Goal: Task Accomplishment & Management: Complete application form

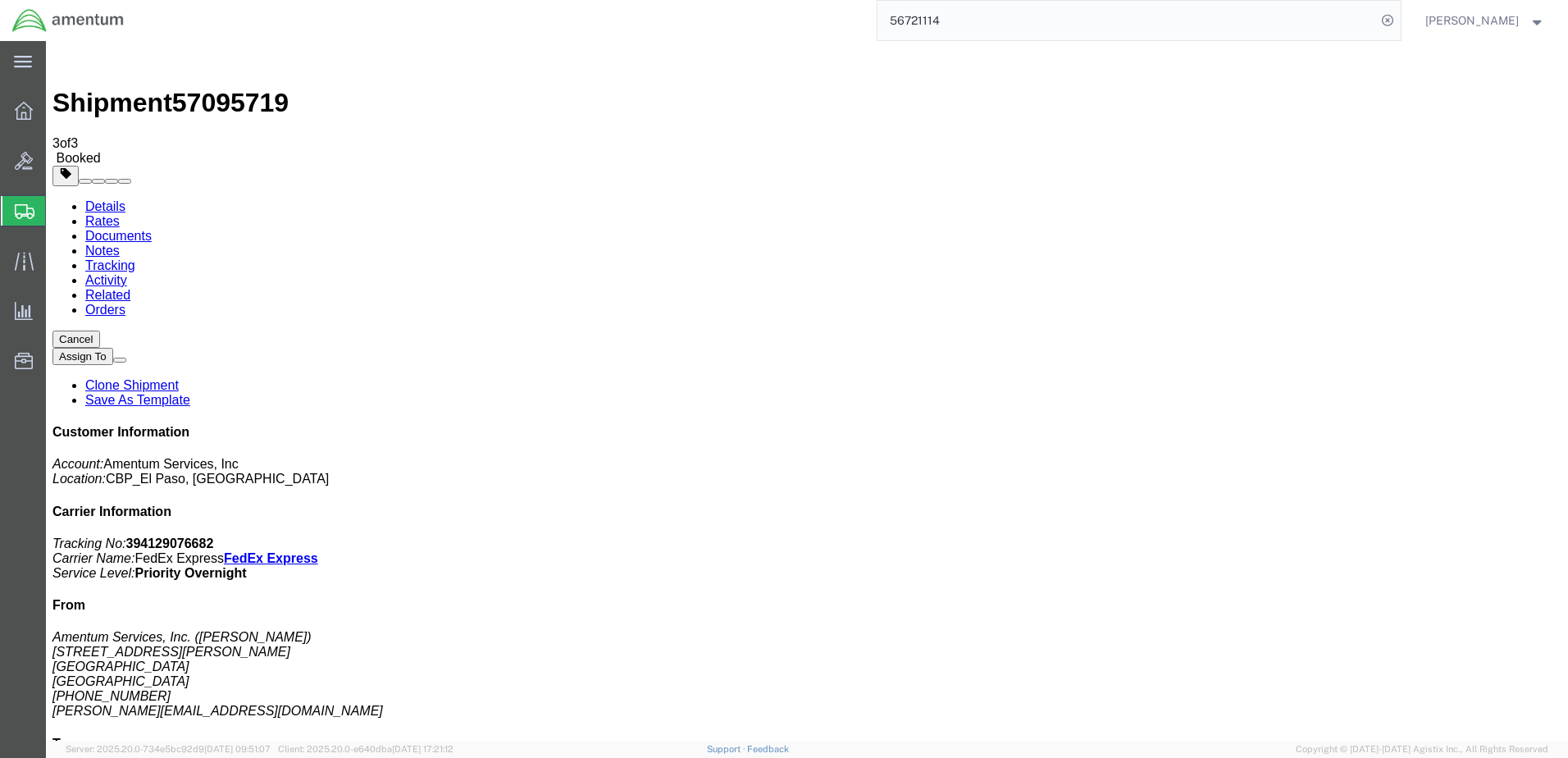
click at [0, 0] on span "Create Shipment" at bounding box center [0, 0] width 0 height 0
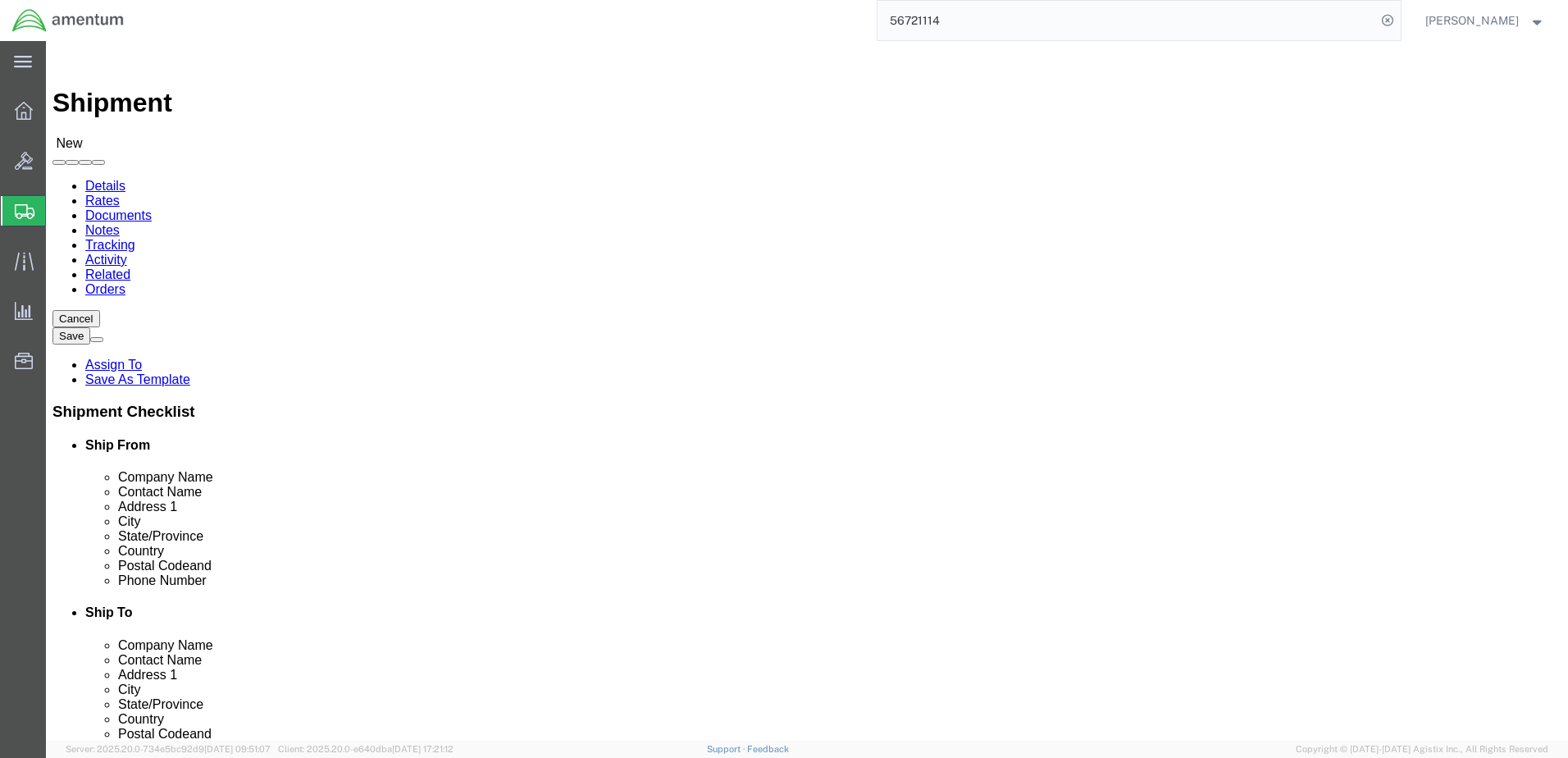
select select "MYPROFILE"
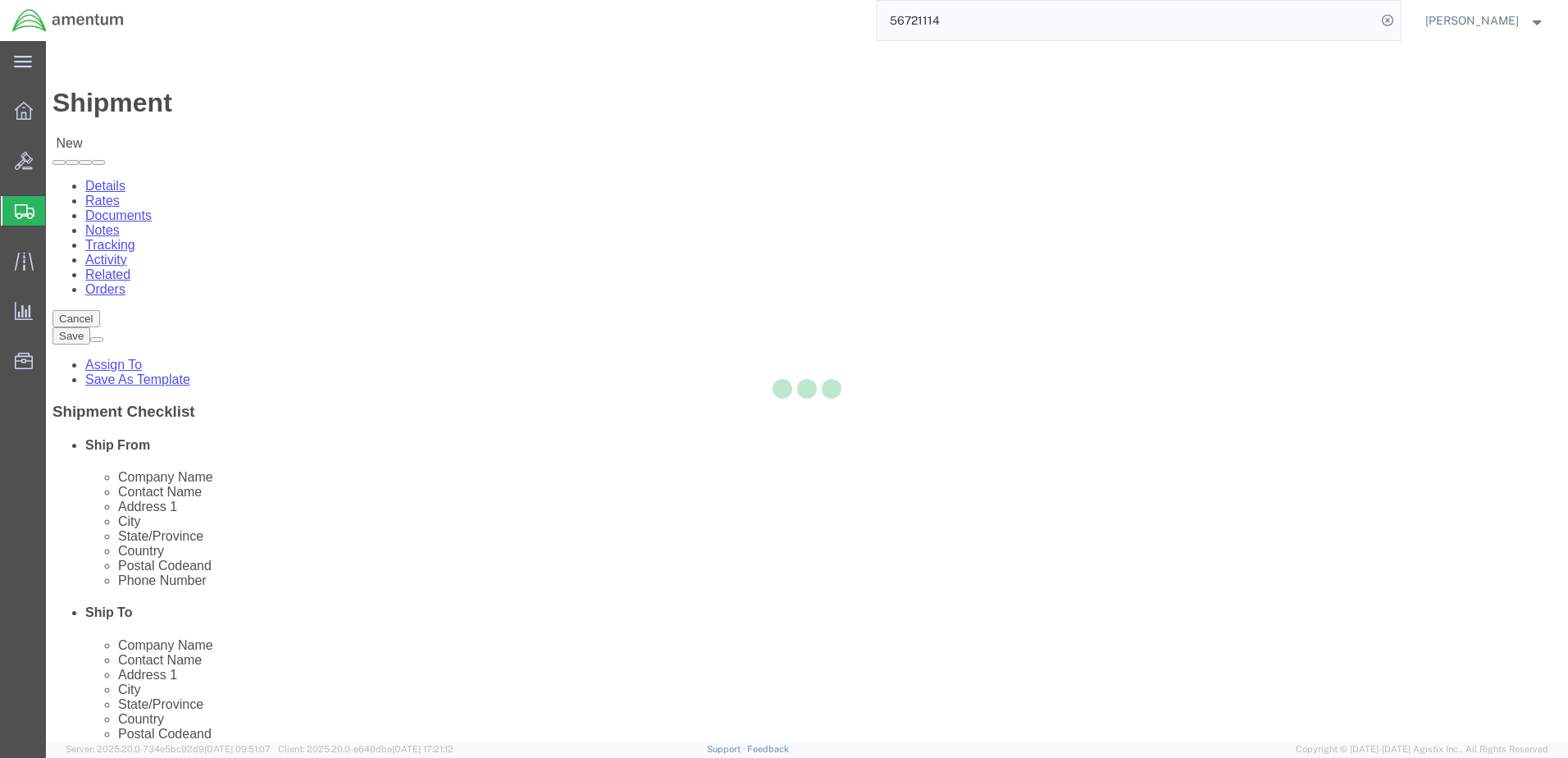
select select "[GEOGRAPHIC_DATA]"
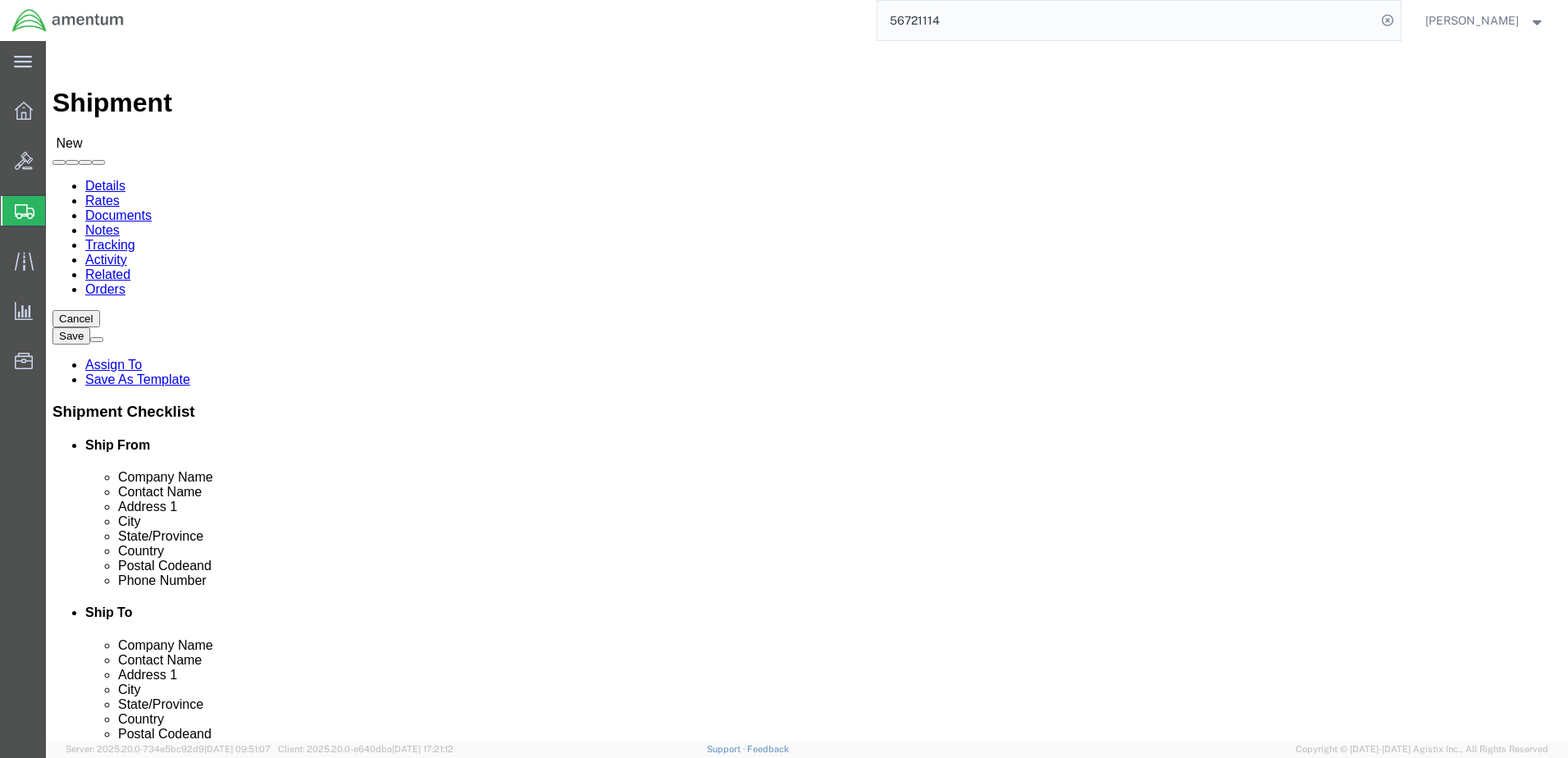
click input "text"
type input "W"
type input "WTU"
select select "49949"
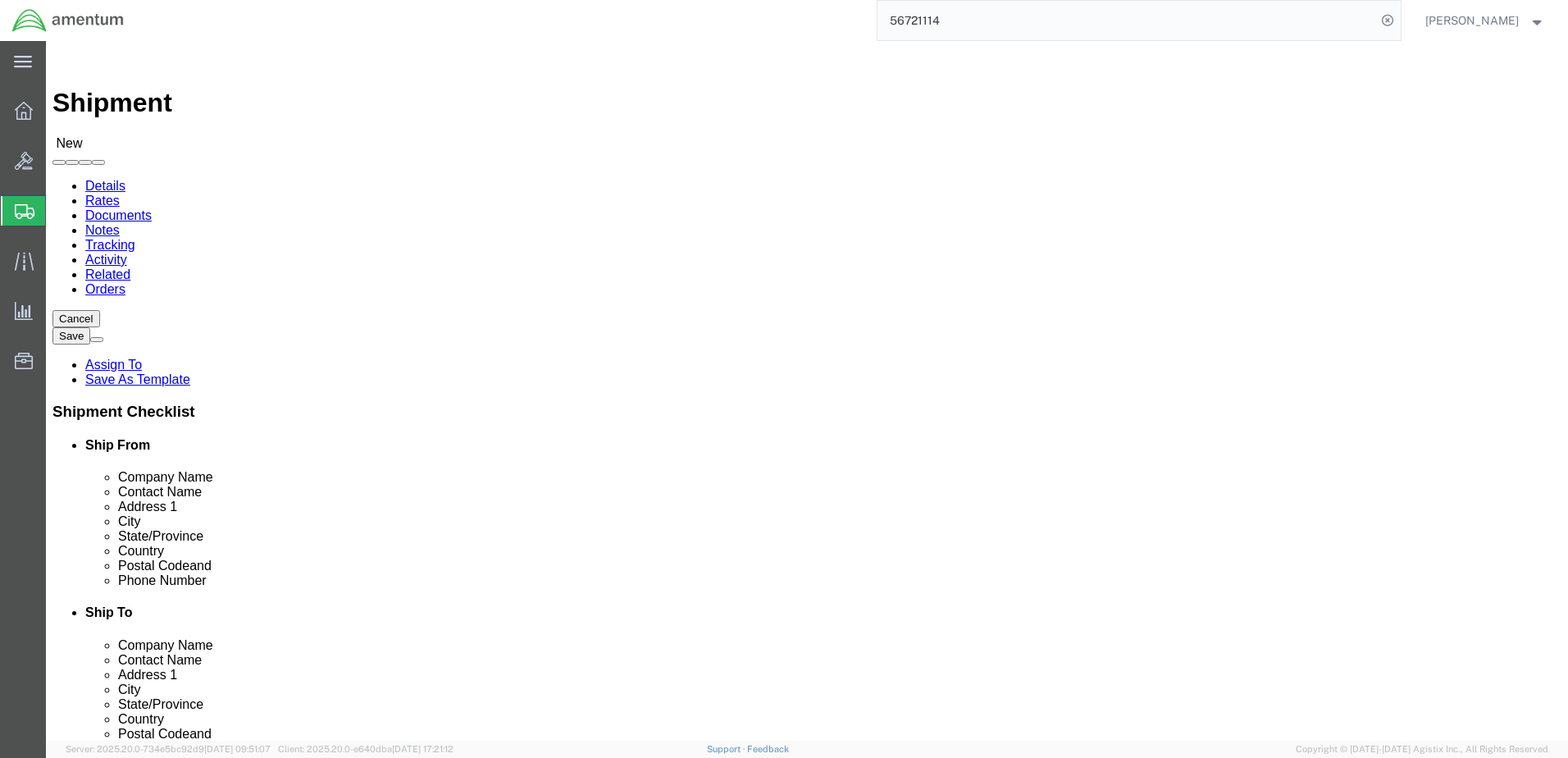
select select "AZ"
click input "text"
type input "T"
type input "e"
type input "[PERSON_NAME]"
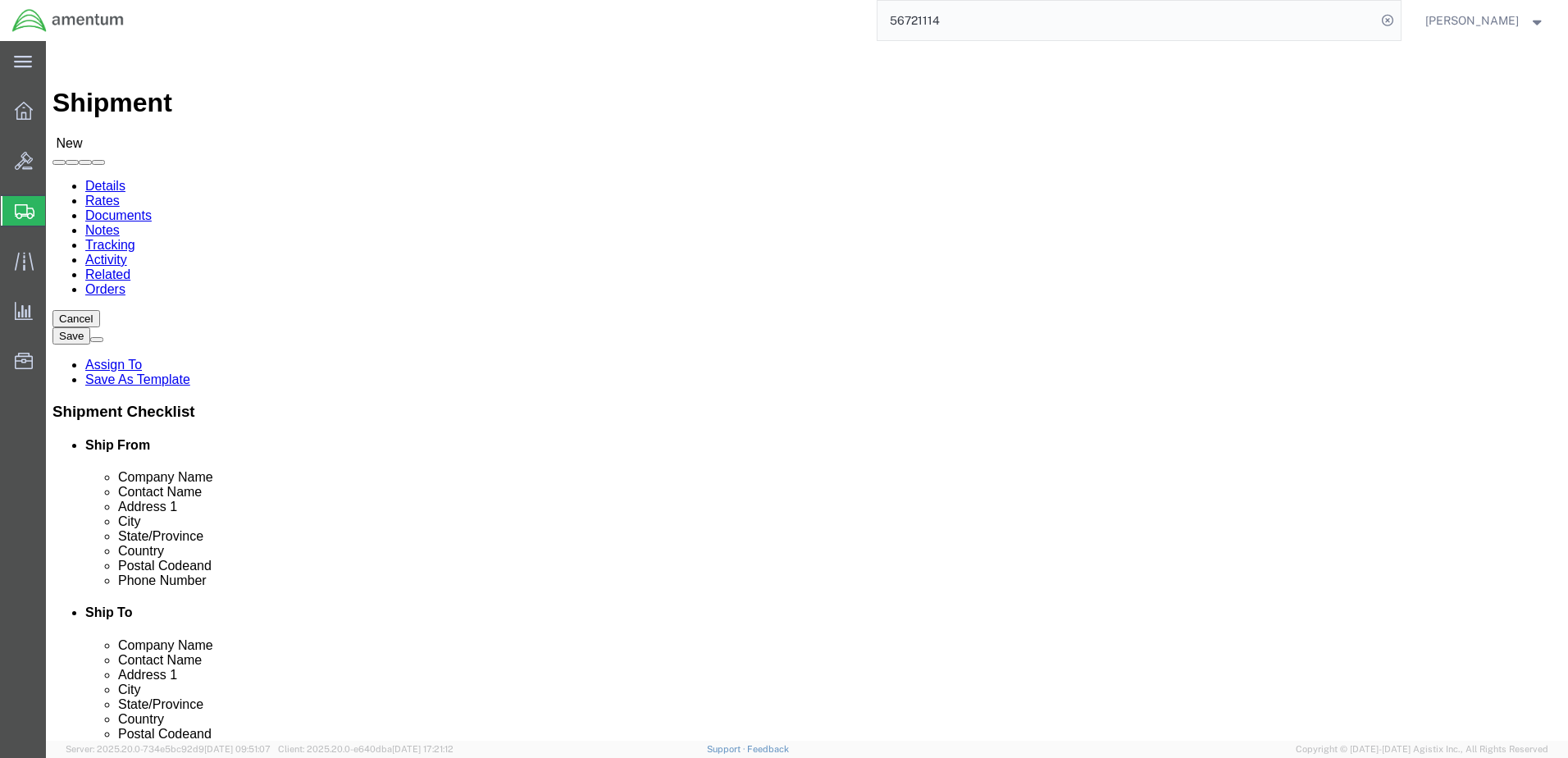
type input "[STREET_ADDRESS]"
select select
type input "[PERSON_NAME] [GEOGRAPHIC_DATA]"
type input "[GEOGRAPHIC_DATA]"
type input "85714"
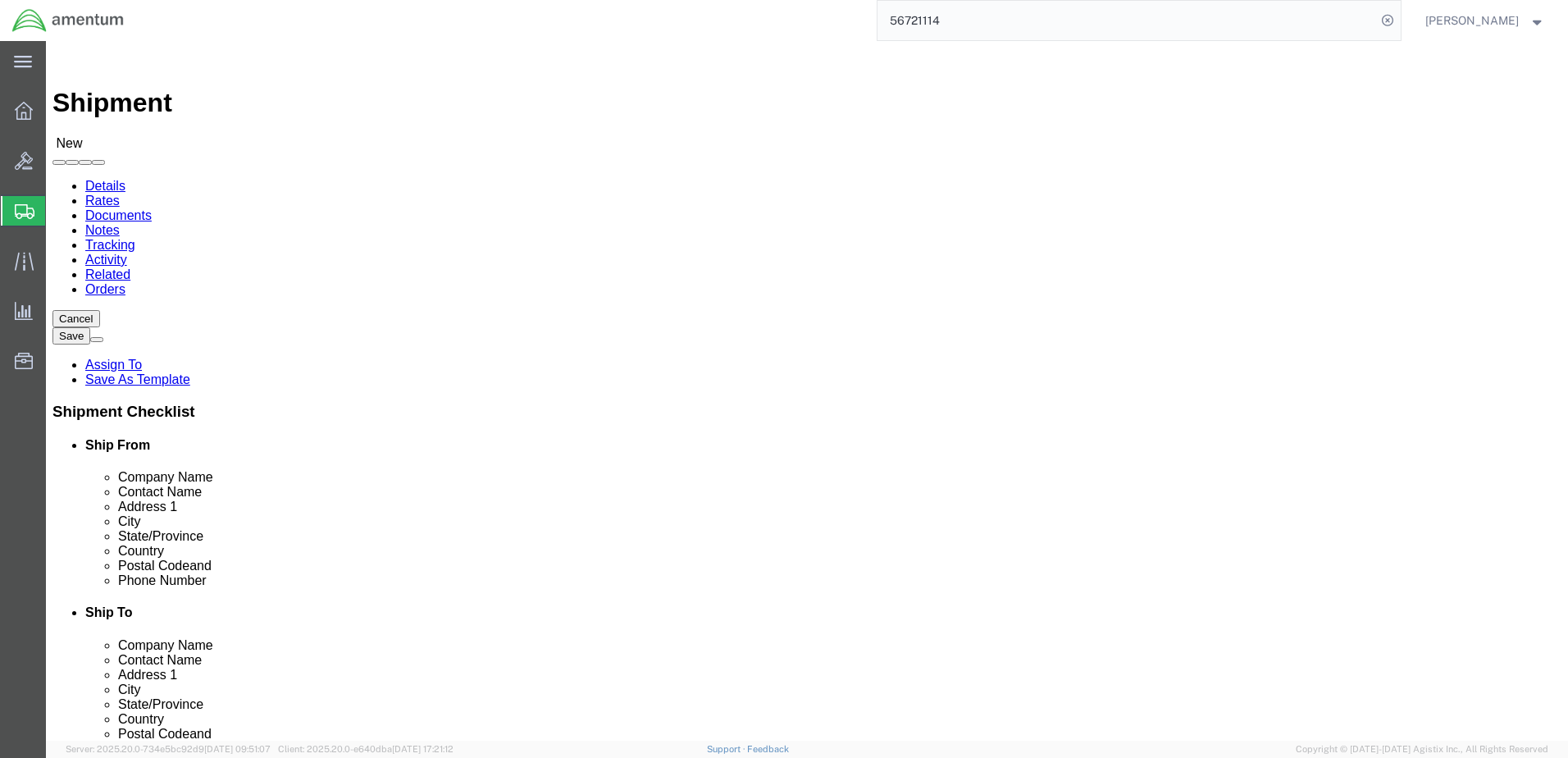
type input "[PHONE_NUMBER]"
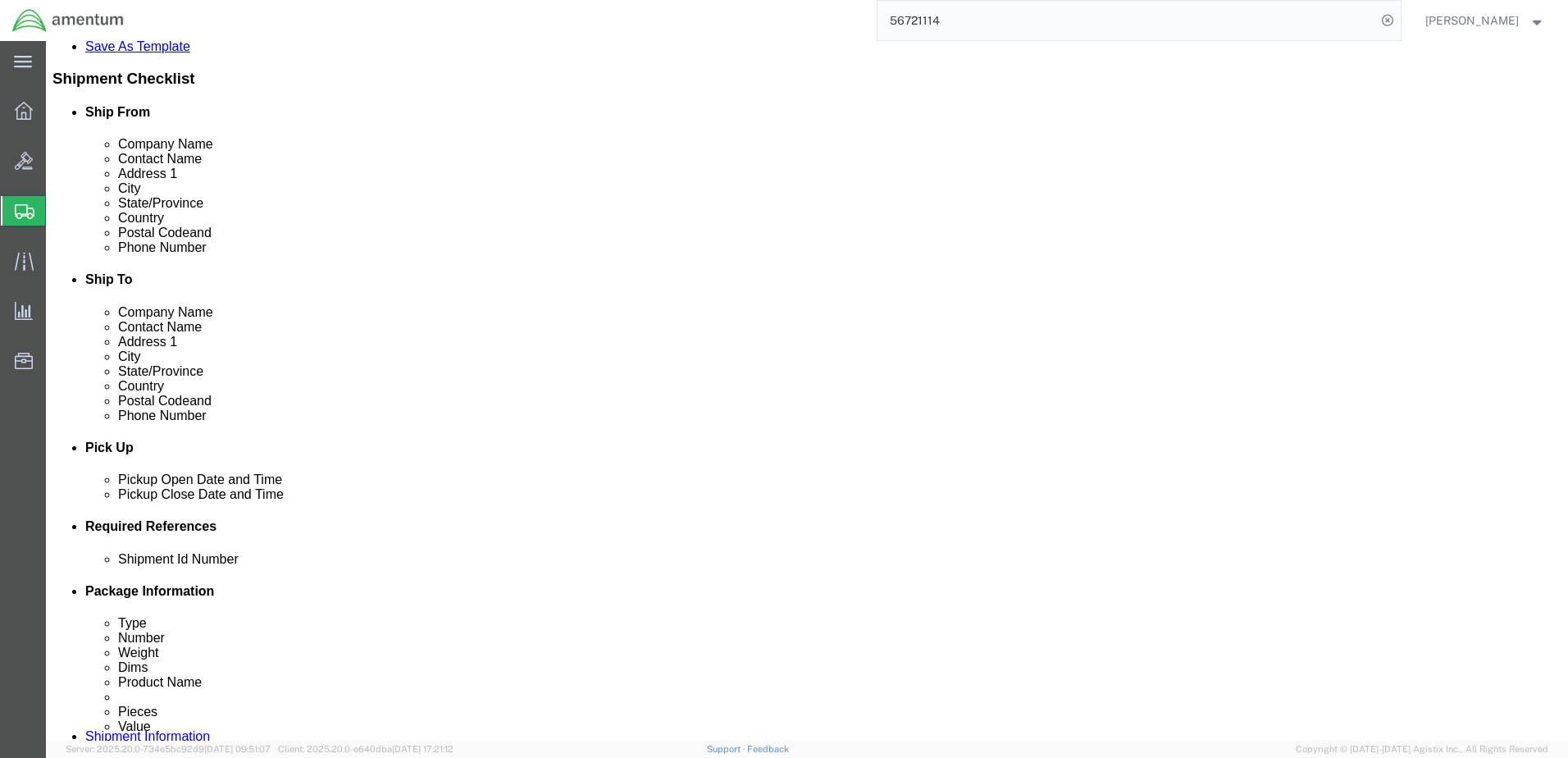
scroll to position [410, 0]
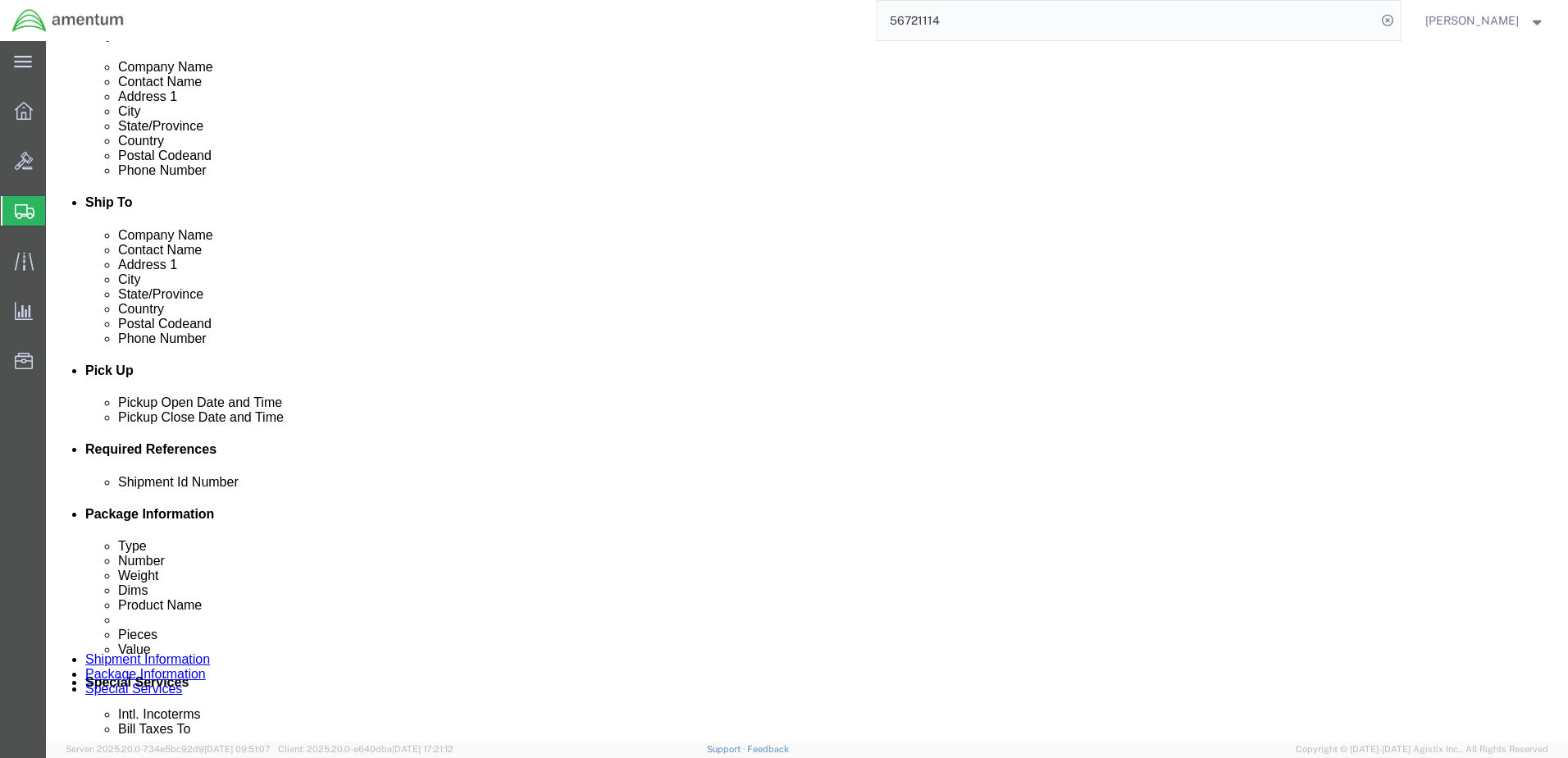
click input "text"
type input "101025"
click button "Add reference"
click select "Select Account Type Activity ID Airline Appointment Number ASN Batch Request # …"
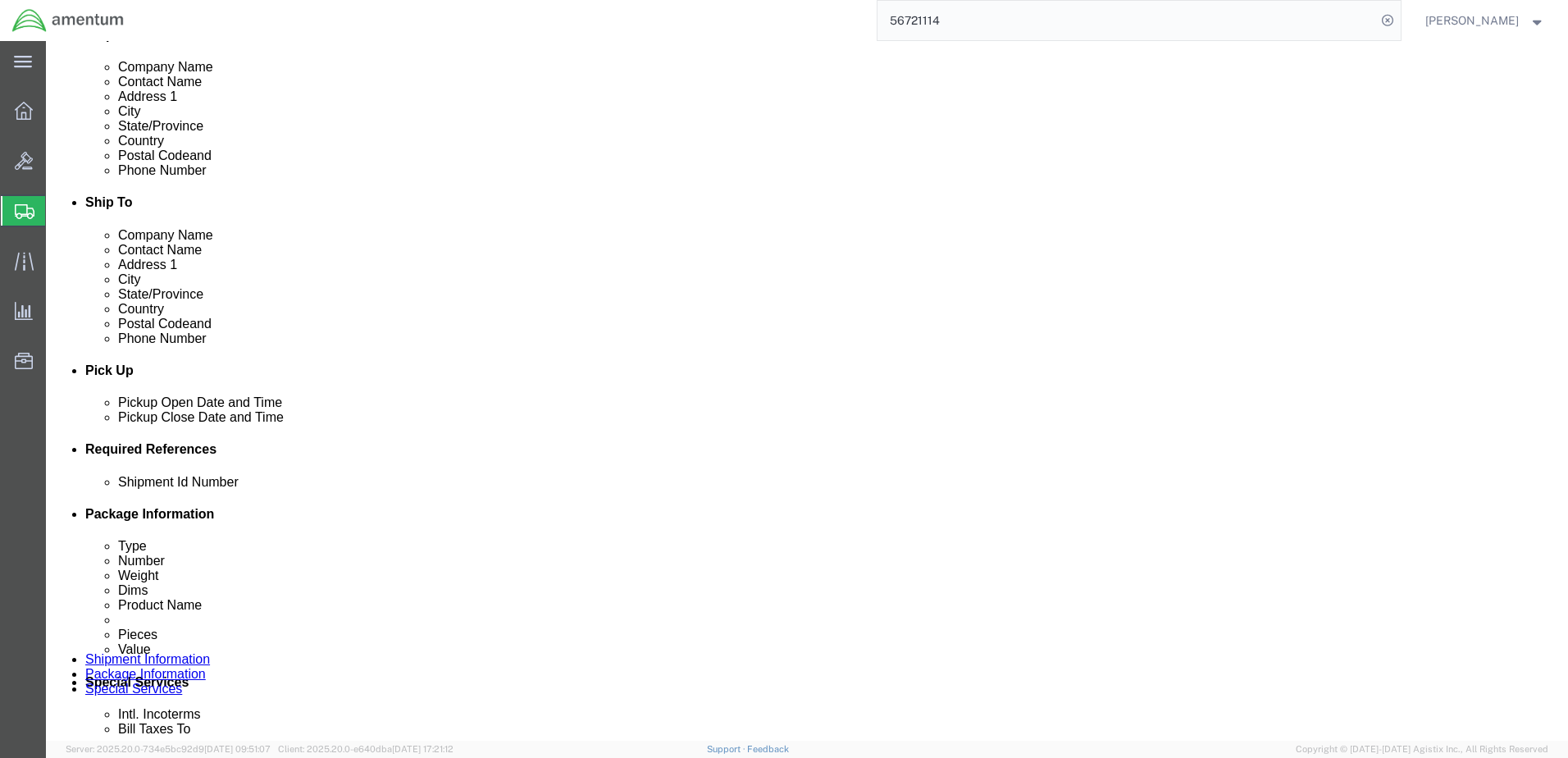
click input "text"
click select "Select Account Type Activity ID Airline Appointment Number ASN Batch Request # …"
select select "CUSTREF"
click select "Select Account Type Activity ID Airline Appointment Number ASN Batch Request # …"
click input "text"
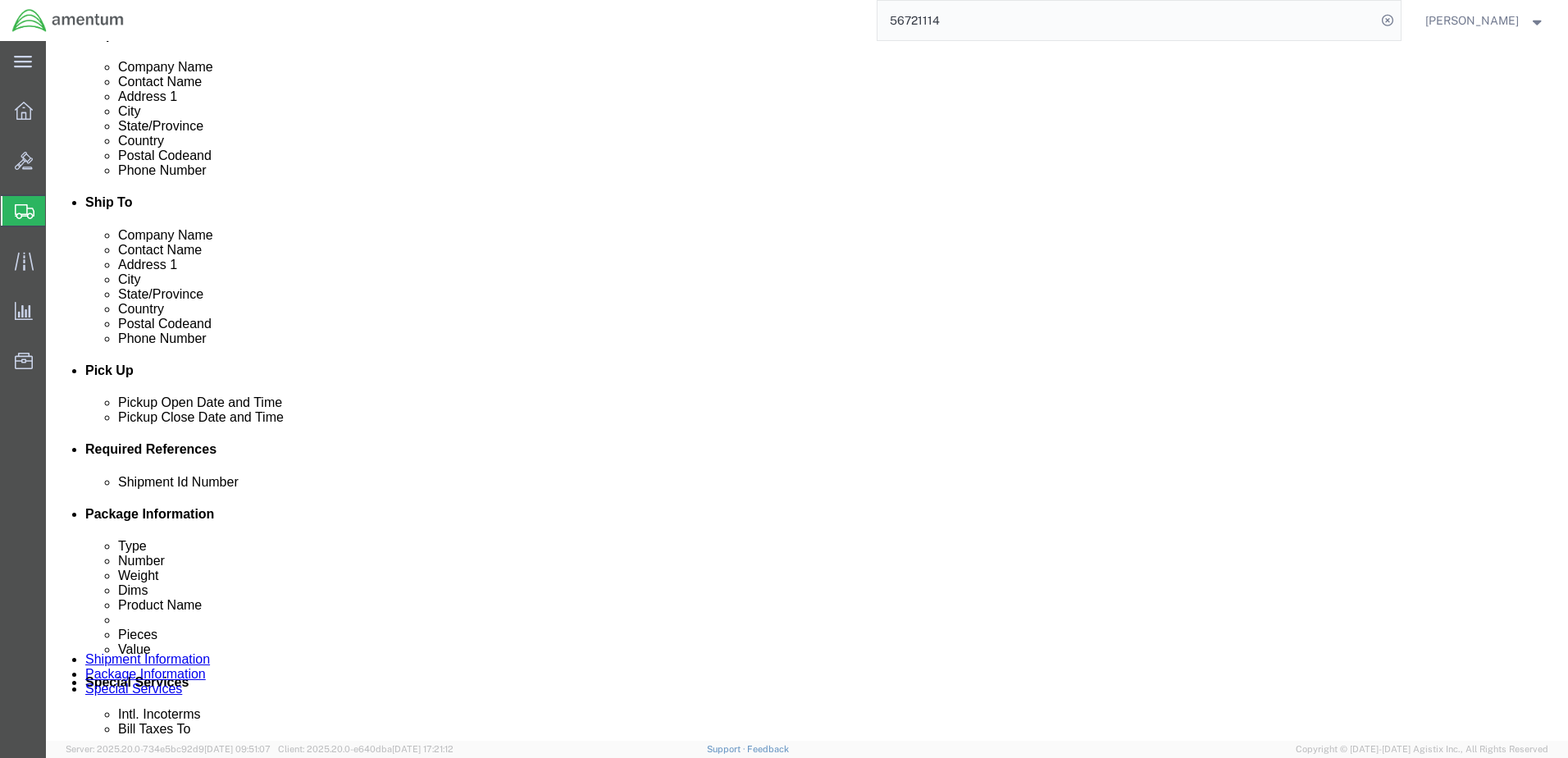
type input "815KB/522-011361"
click button "Add reference"
click select "Select Account Type Activity ID Airline Appointment Number ASN Batch Request # …"
select select "DEPT"
click select "Select Account Type Activity ID Airline Appointment Number ASN Batch Request # …"
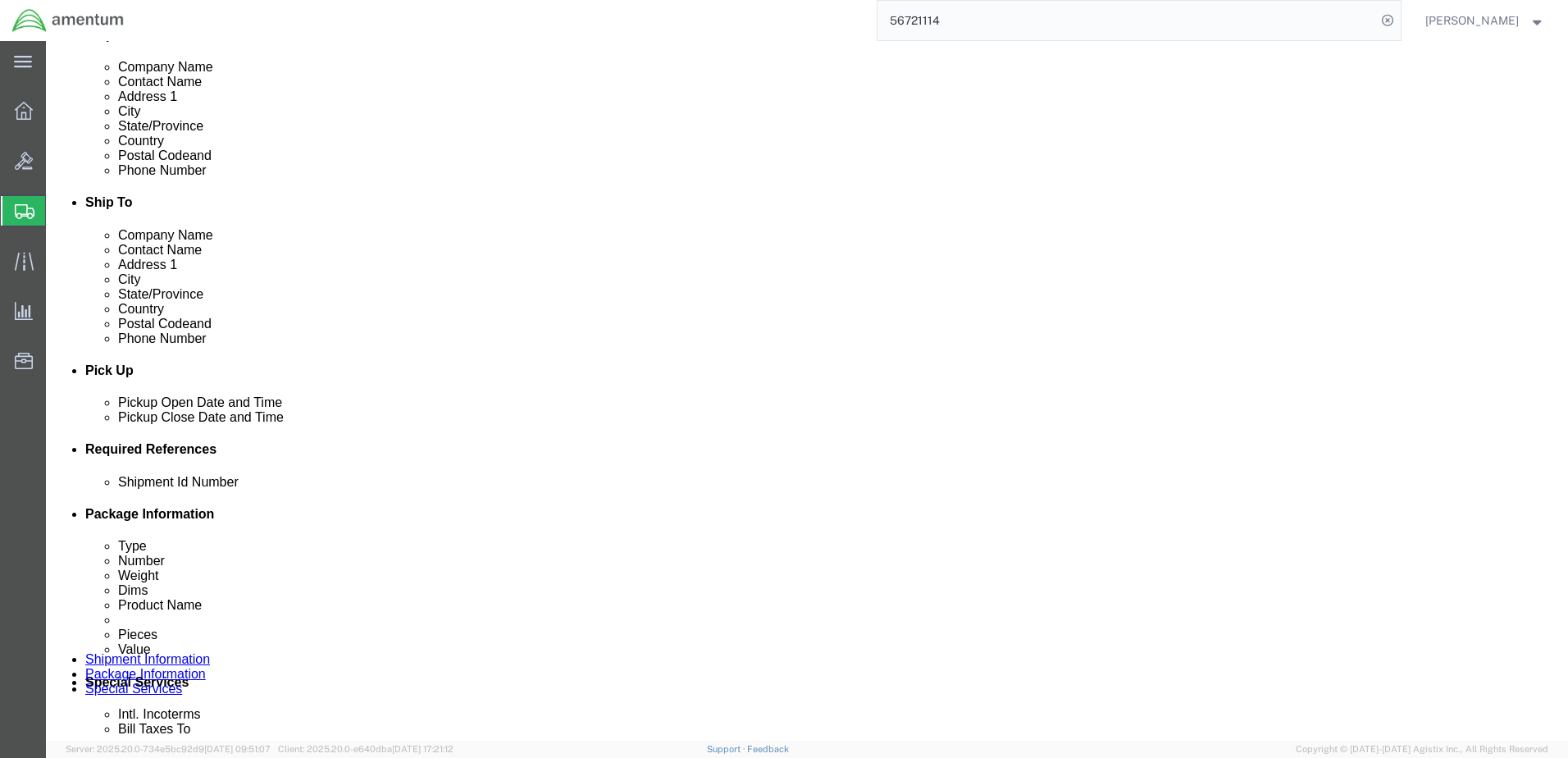
click input "text"
type input "CBP"
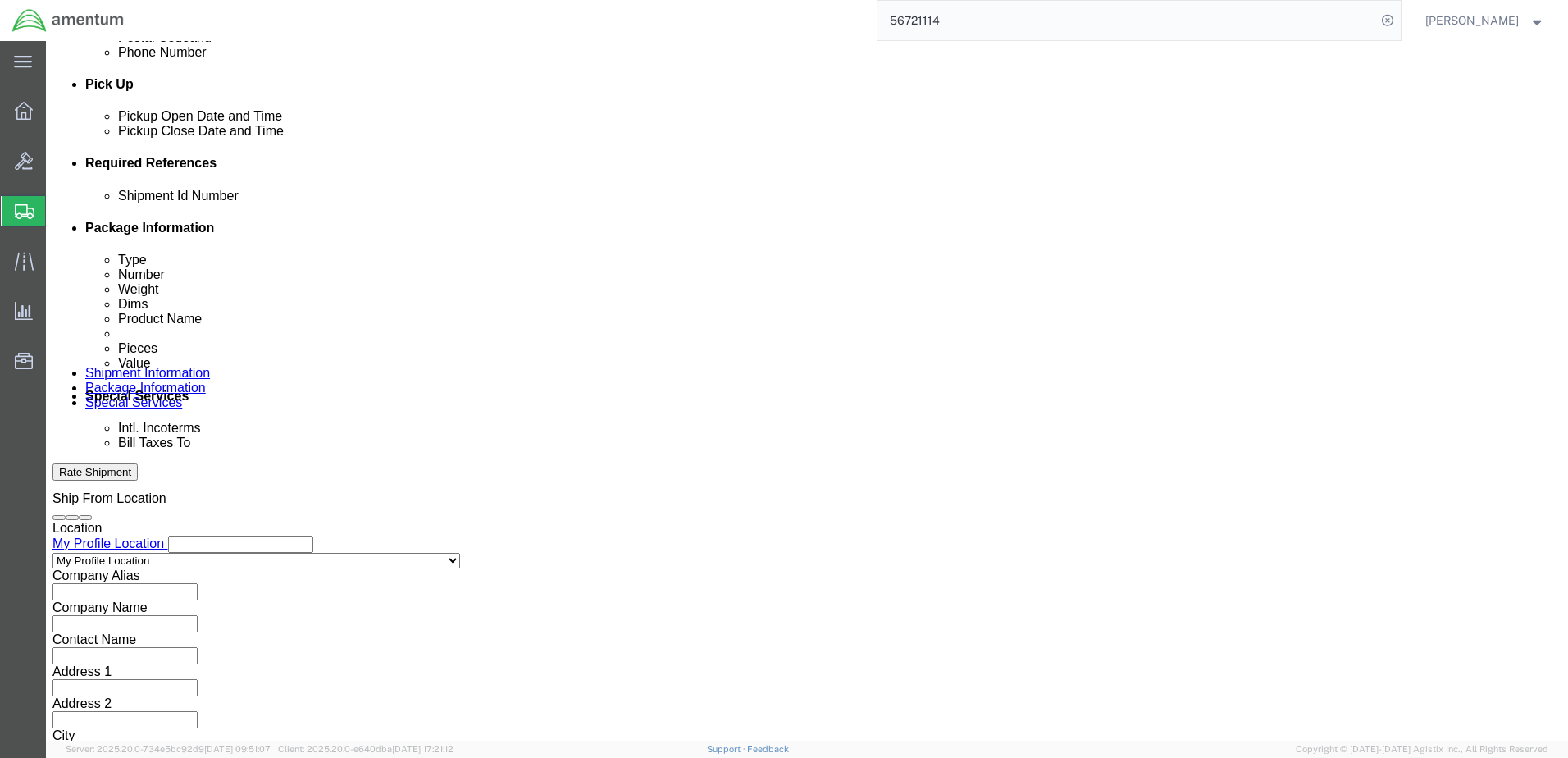
scroll to position [708, 0]
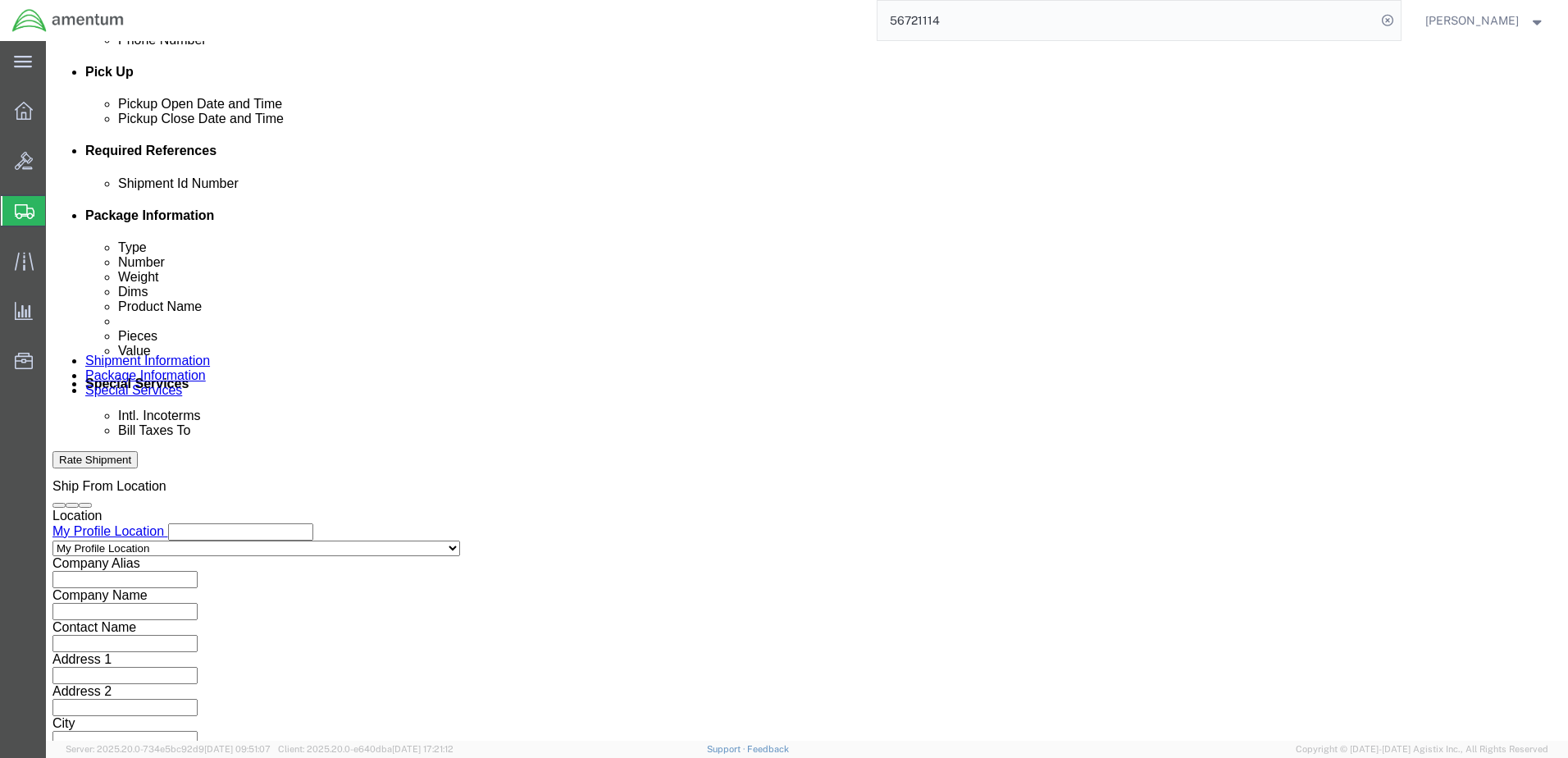
click select "Select Air Less than Truckload Multi-Leg Ocean Freight Rail Small Parcel Truckl…"
select select "SMAL"
click select "Select Air Less than Truckload Multi-Leg Ocean Freight Rail Small Parcel Truckl…"
click button "Continue"
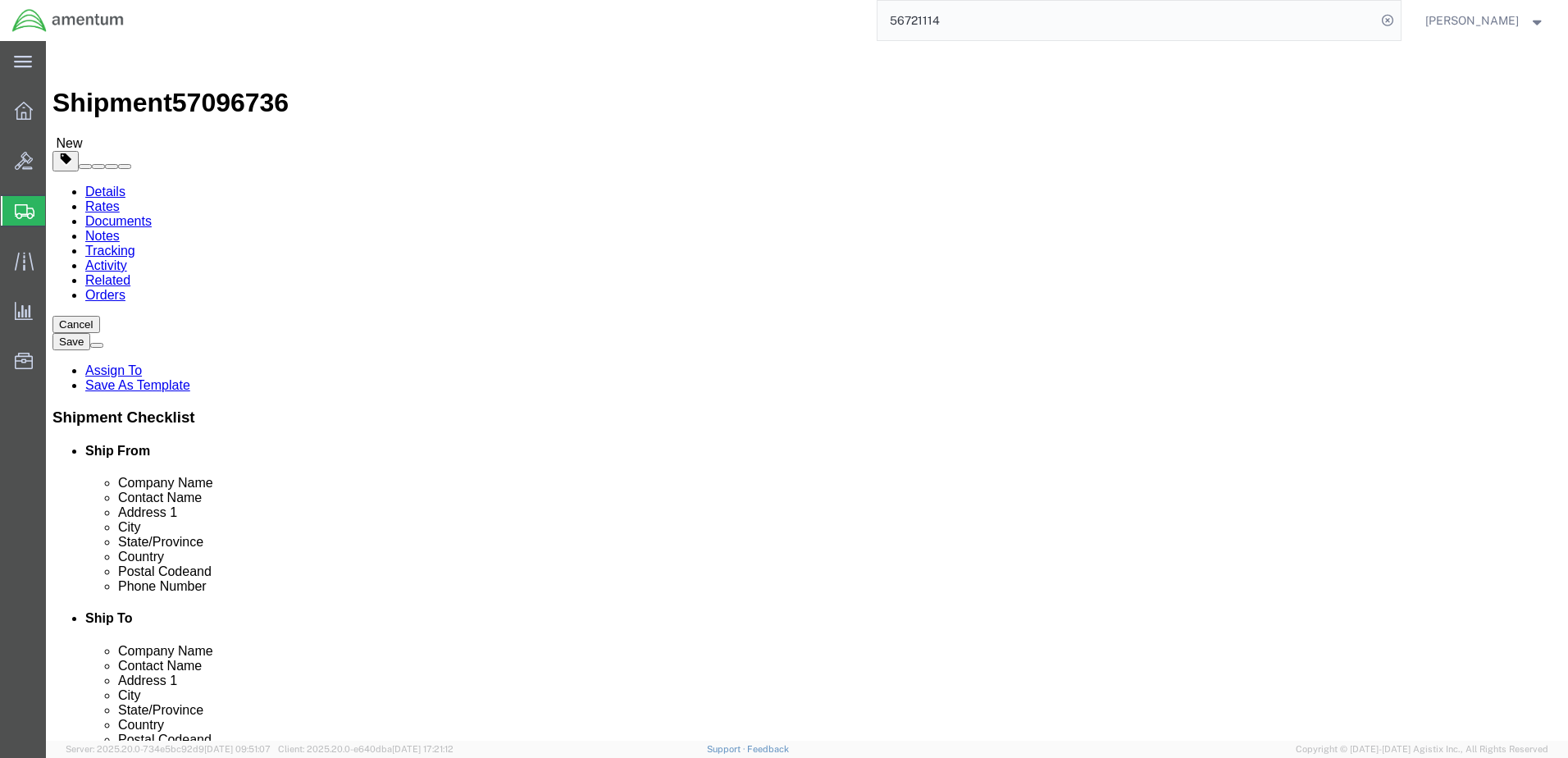
click select "Select Bale(s) Basket(s) Bolt(s) Bottle(s) Buckets Bulk Bundle(s) Can(s) Cardbo…"
select select "SBX"
click select "Select Bale(s) Basket(s) Bolt(s) Bottle(s) Buckets Bulk Bundle(s) Can(s) Cardbo…"
type input "12.25"
type input "11.00"
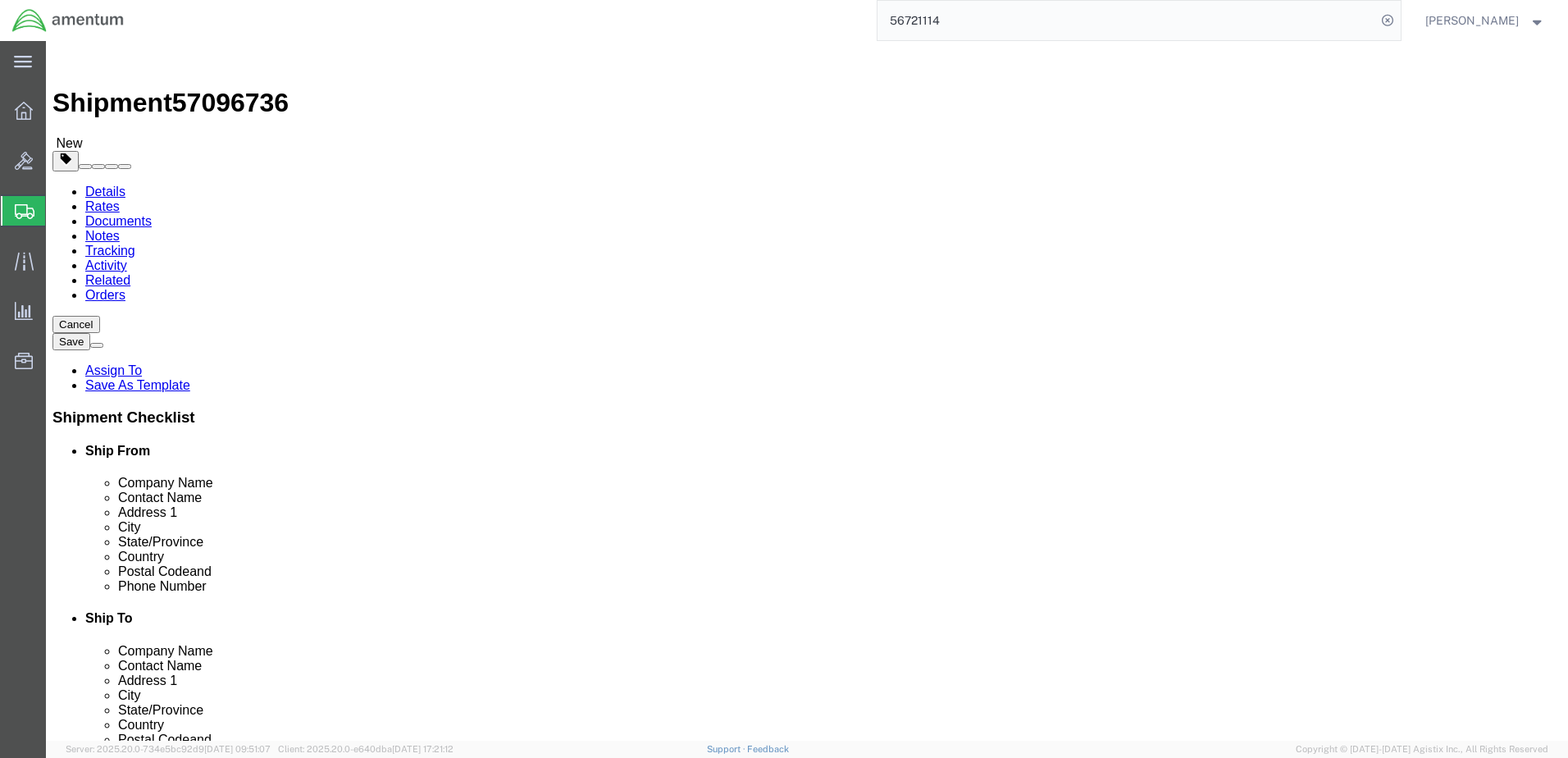
type input "1.50"
drag, startPoint x: 259, startPoint y: 383, endPoint x: 196, endPoint y: 382, distance: 63.0
click div "Weight 0.00 Select kgs lbs Ship. t°"
type input "1"
click link "Add Content"
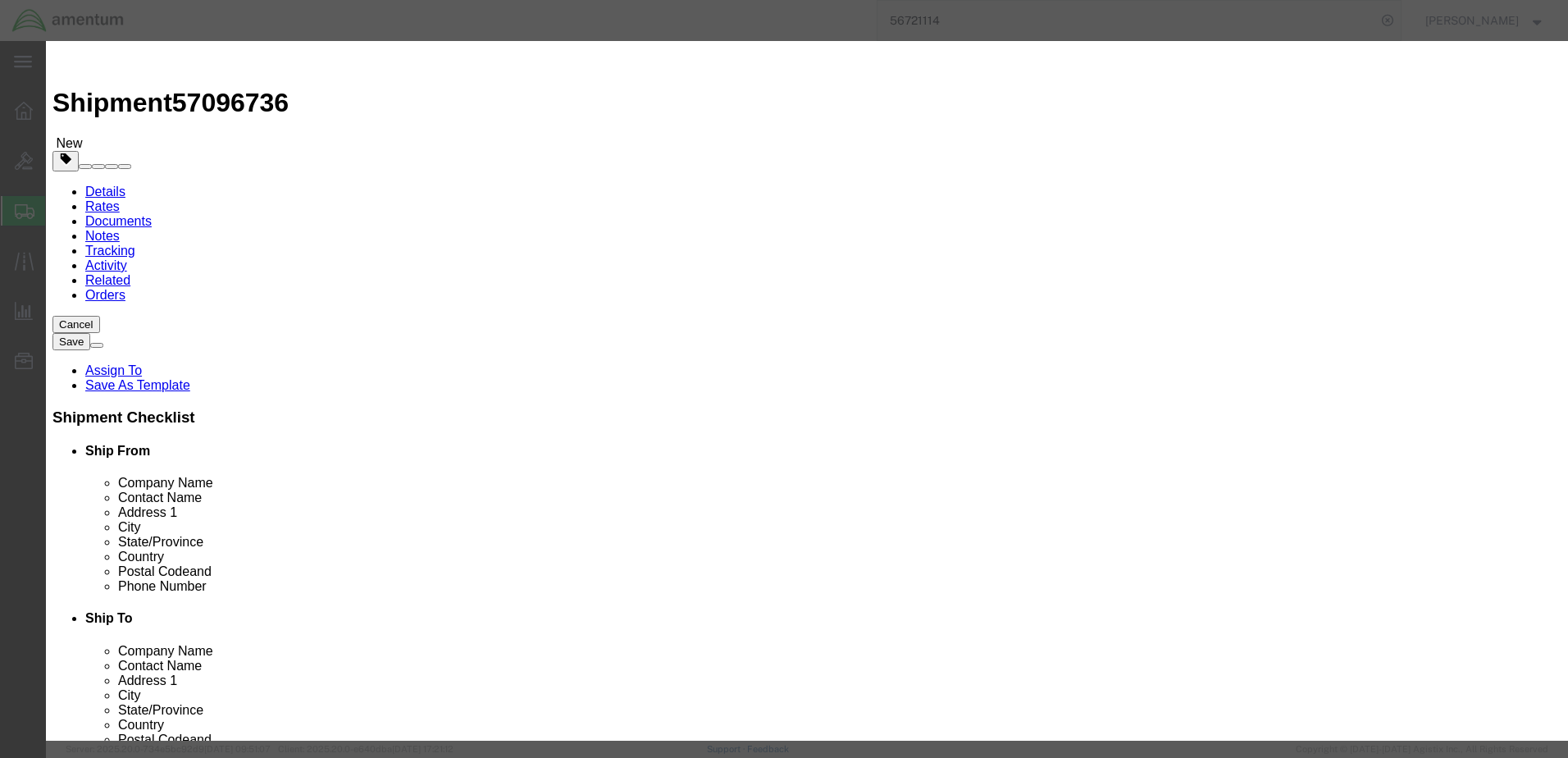
click input "text"
type input "BELL CRANK"
type input "1"
type input "50.00"
click button "Save & Close"
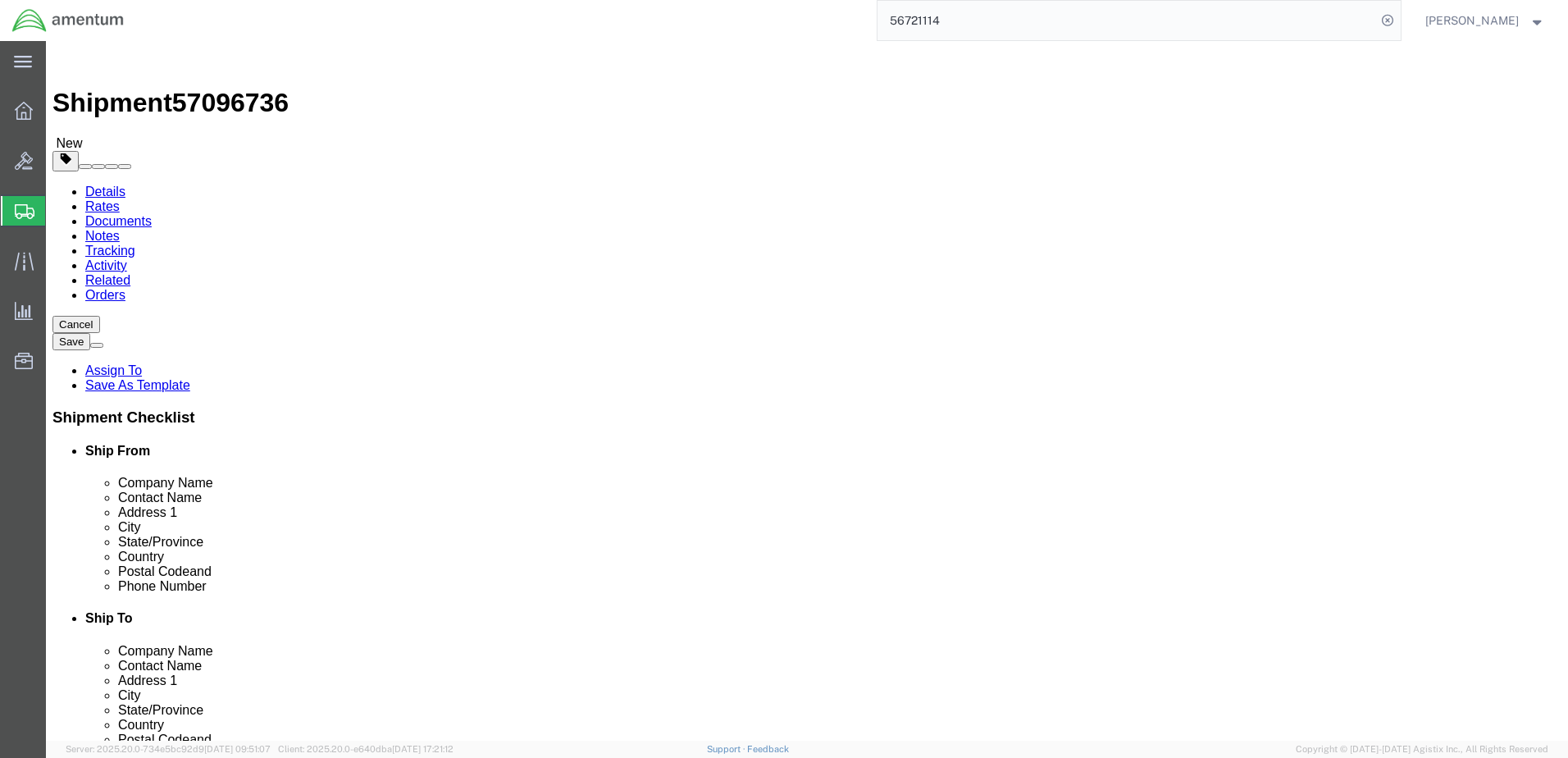
click link "Shipment Information"
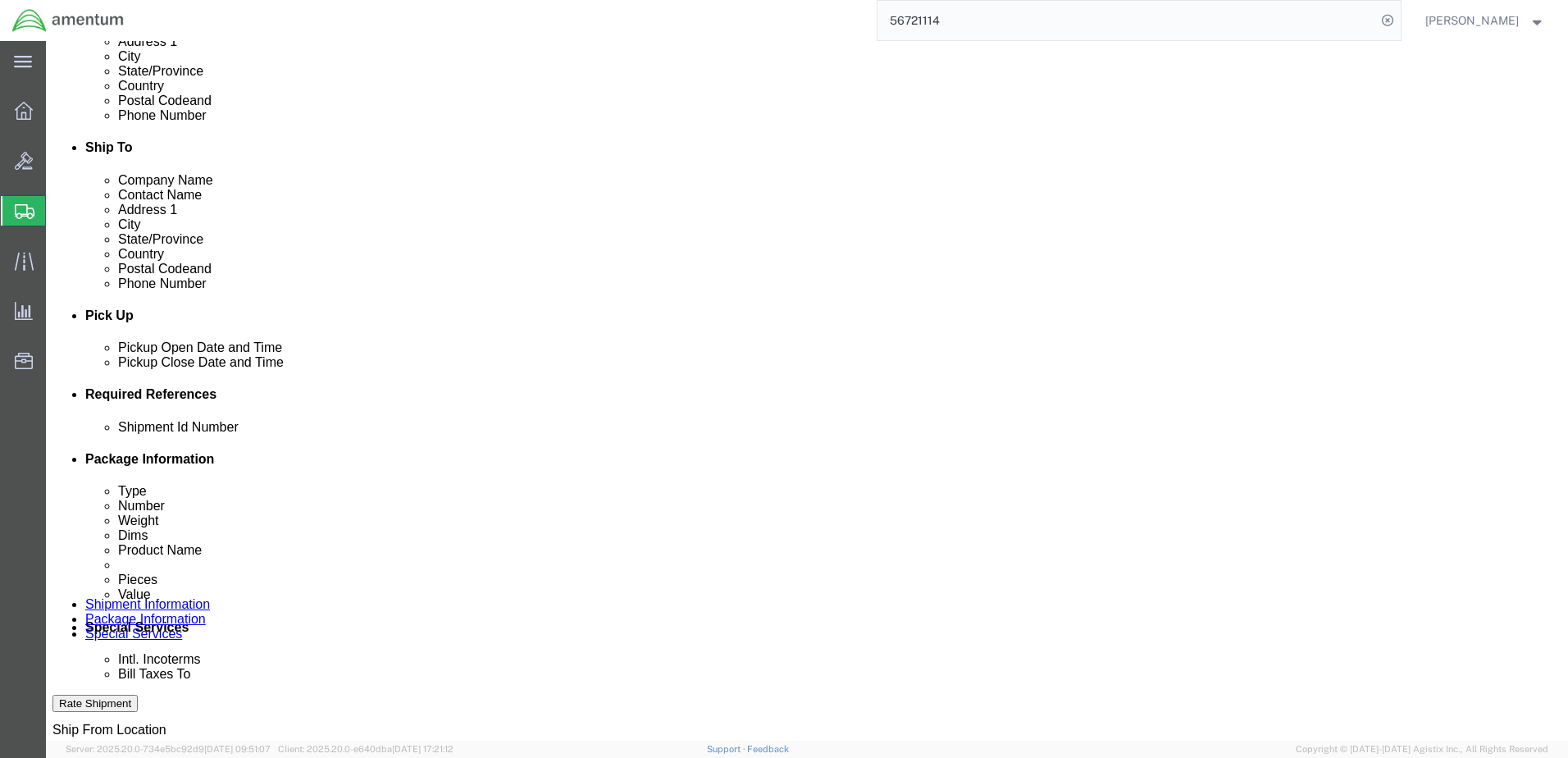
scroll to position [492, 0]
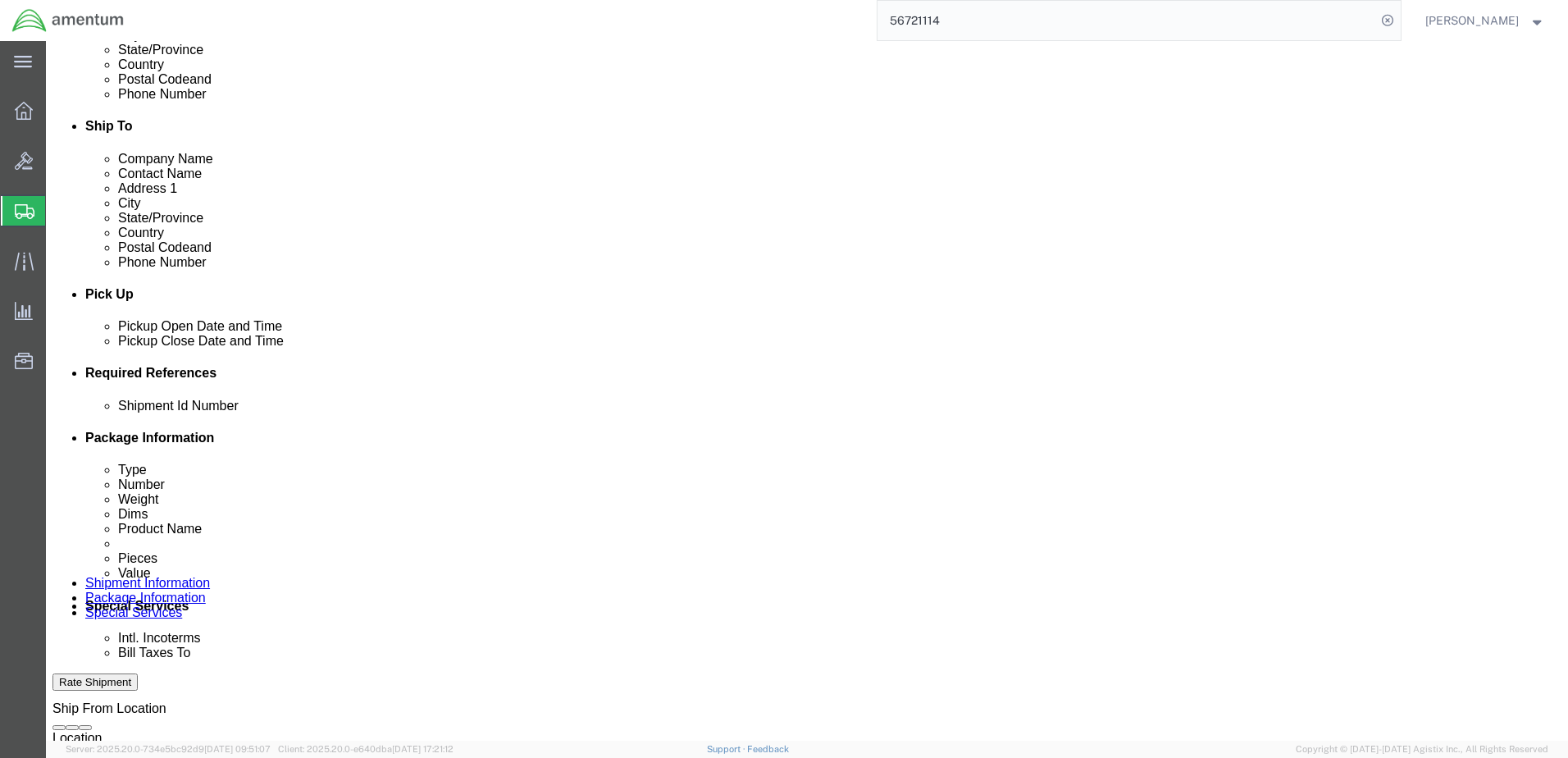
click button "Add reference"
click select "Select Account Type Activity ID Airline Appointment Number ASN Batch Request # …"
select select "SERLNUM"
click select "Select Account Type Activity ID Airline Appointment Number ASN Batch Request # …"
click input "text"
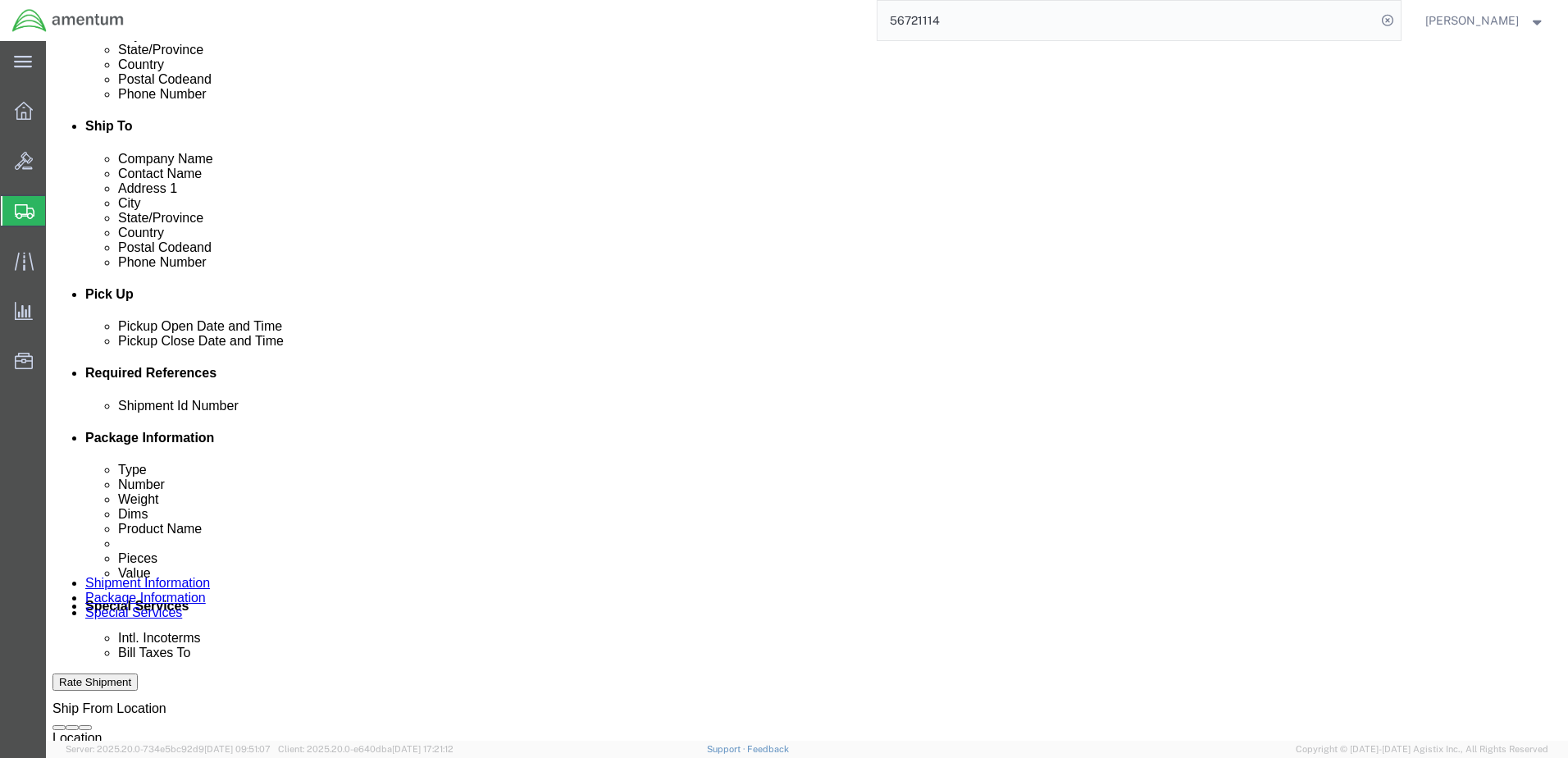
type input "203792"
click link "Special Services"
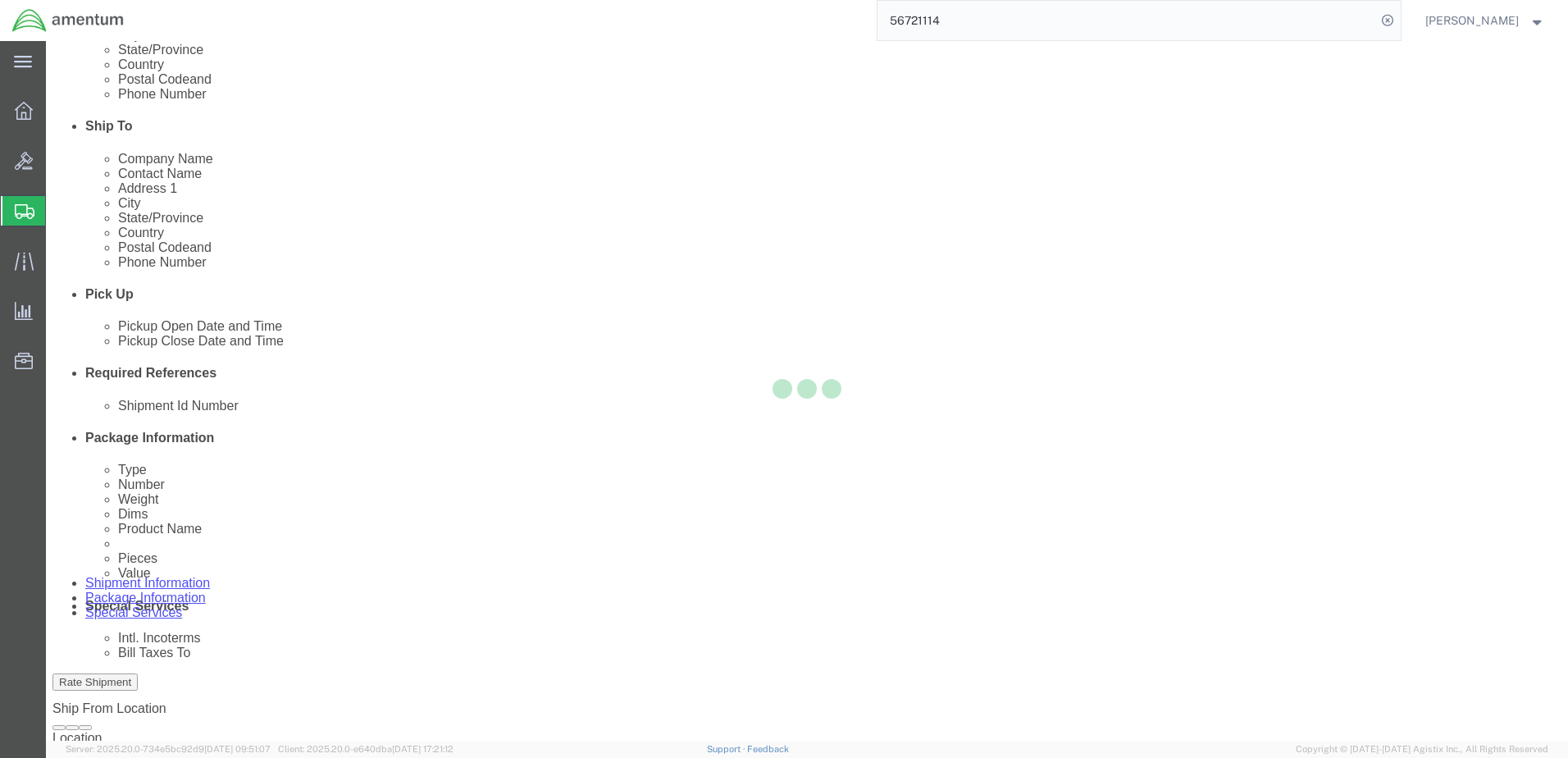
select select
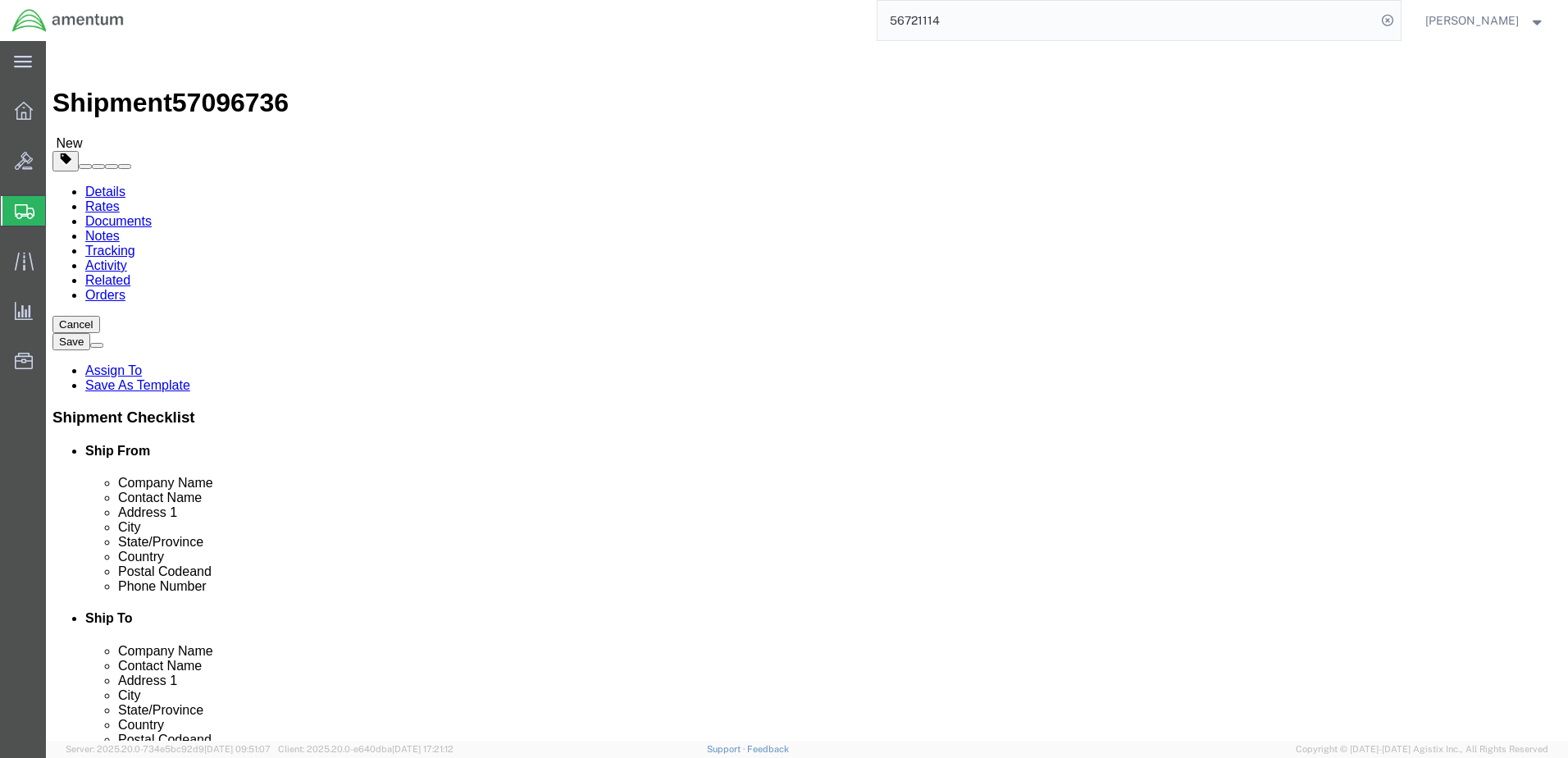
click input "checkbox"
checkbox input "true"
click span "Select one or more"
click div "Handling Options"
click span "Select one or more"
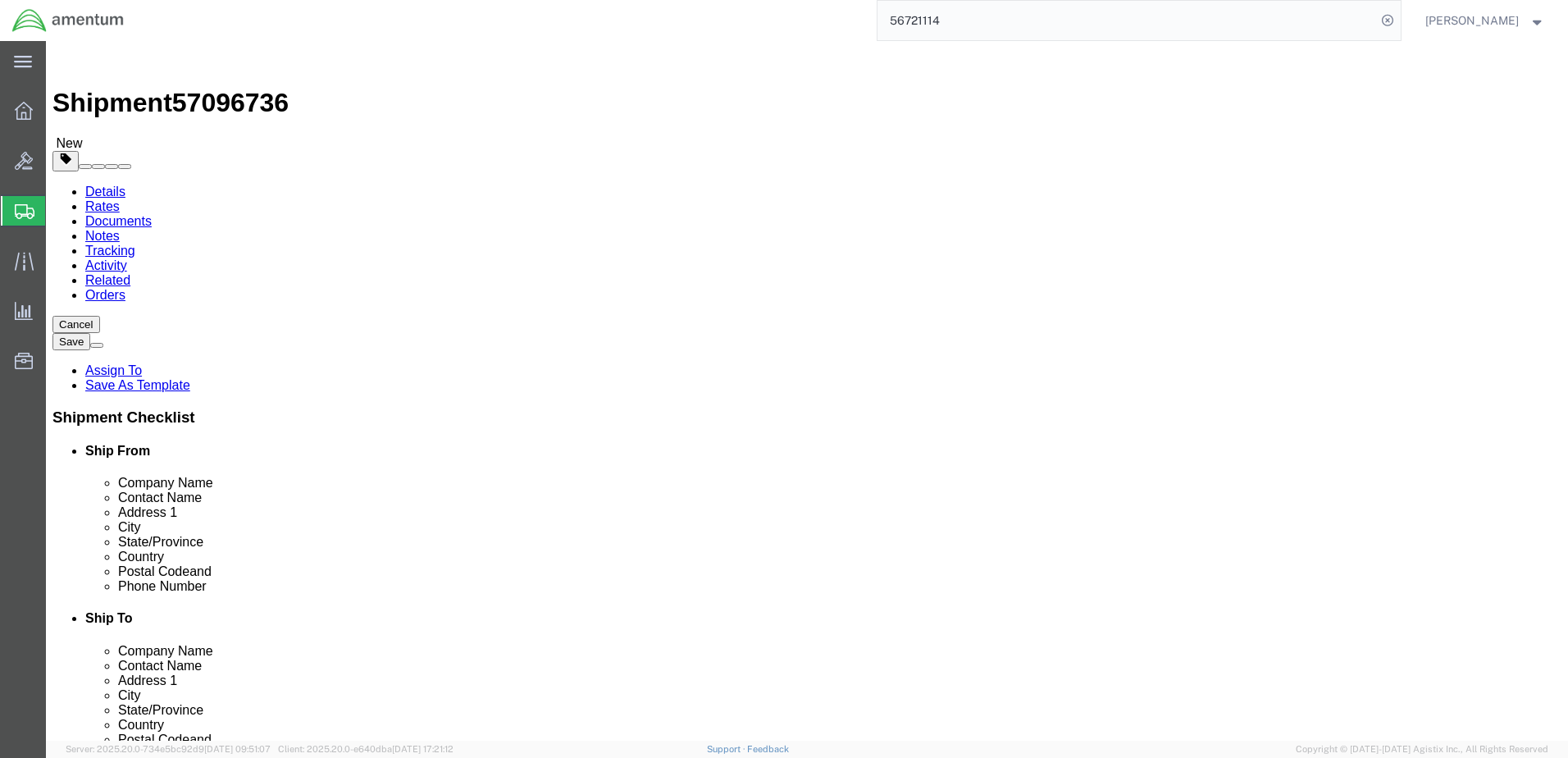
click div "Handling Options"
click span "button"
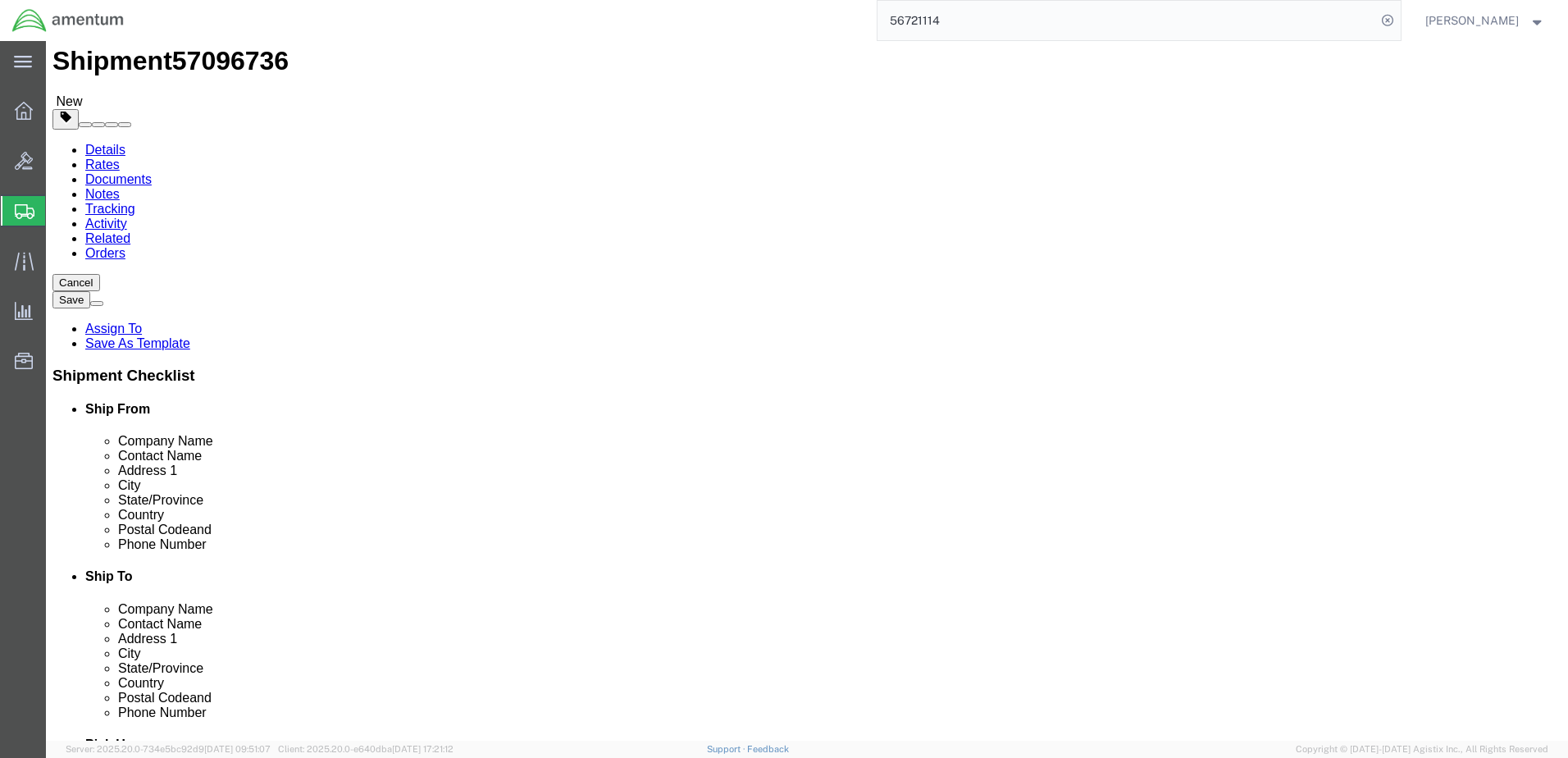
scroll to position [82, 0]
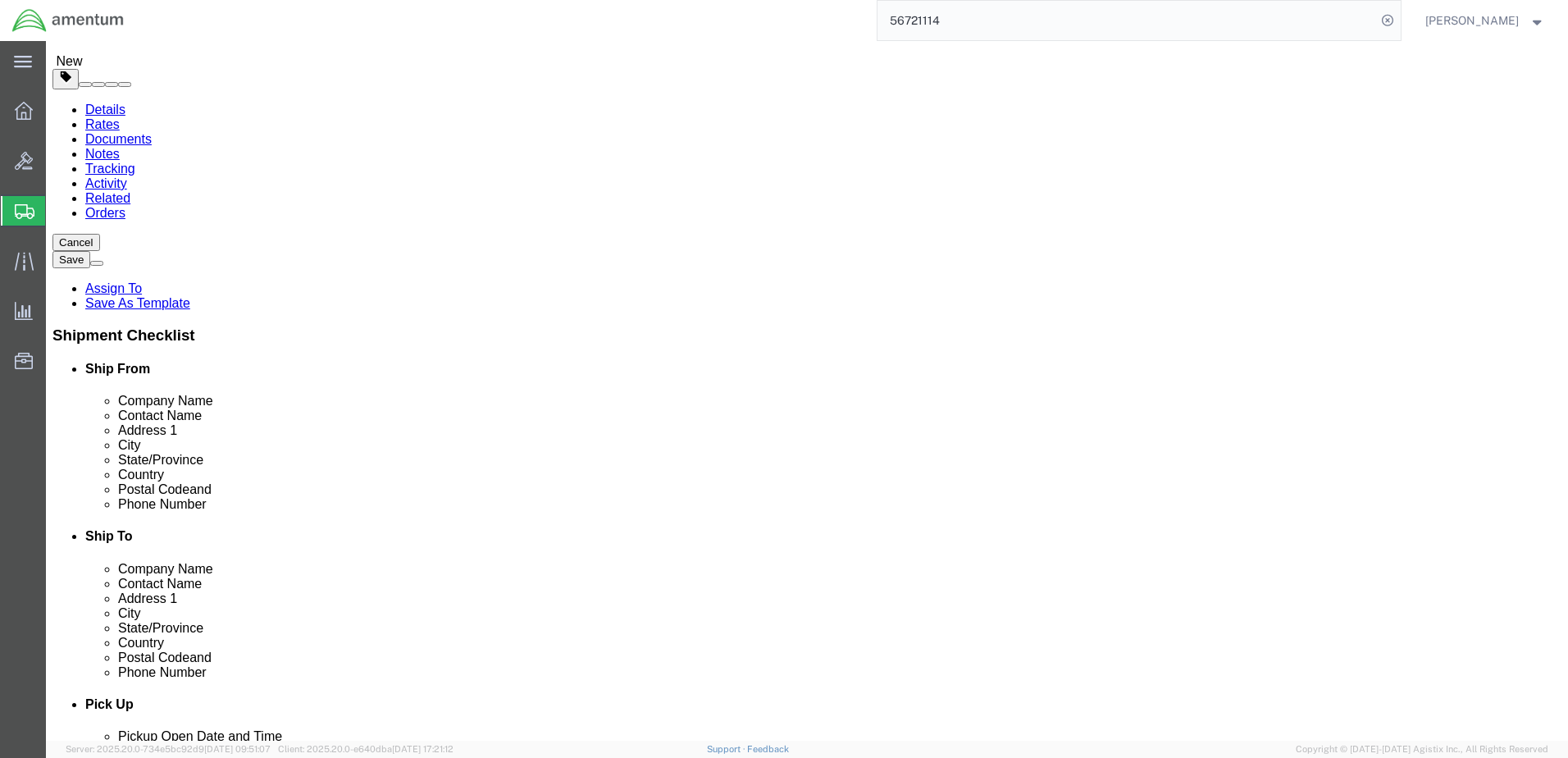
click div "Shipment Information Package Information Special Services"
click span "button"
click div "Instructions"
click label "Hold At Carrier Location"
click input "Hold At Carrier Location"
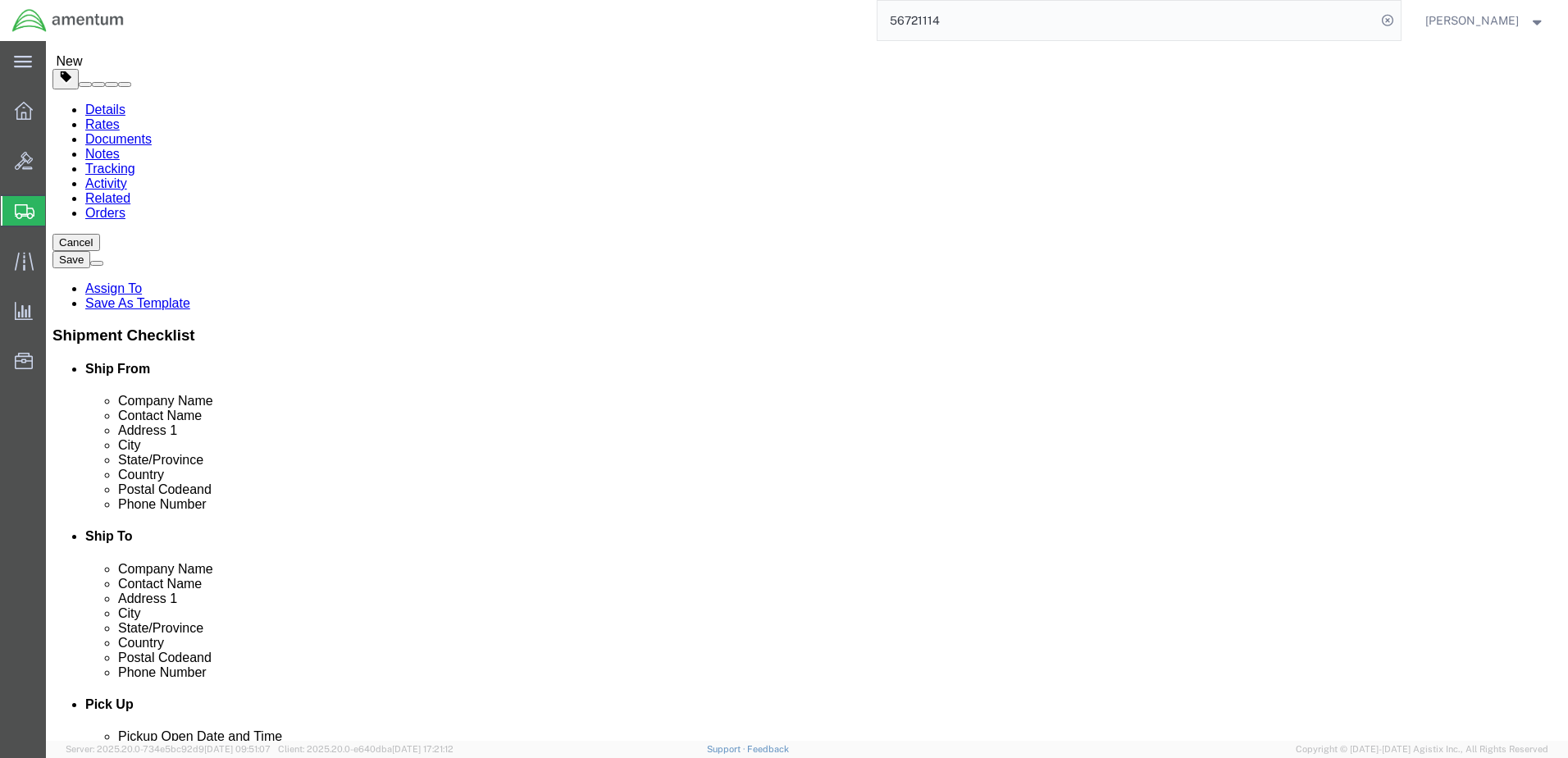
checkbox input "true"
click select "Select FedEx Freight UPS FedEx Express DHL"
click div "Hold at Location"
click select "Select FedEx Freight UPS FedEx Express DHL"
click div "Manage special services Handling Options Hold at Location Return Info Service O…"
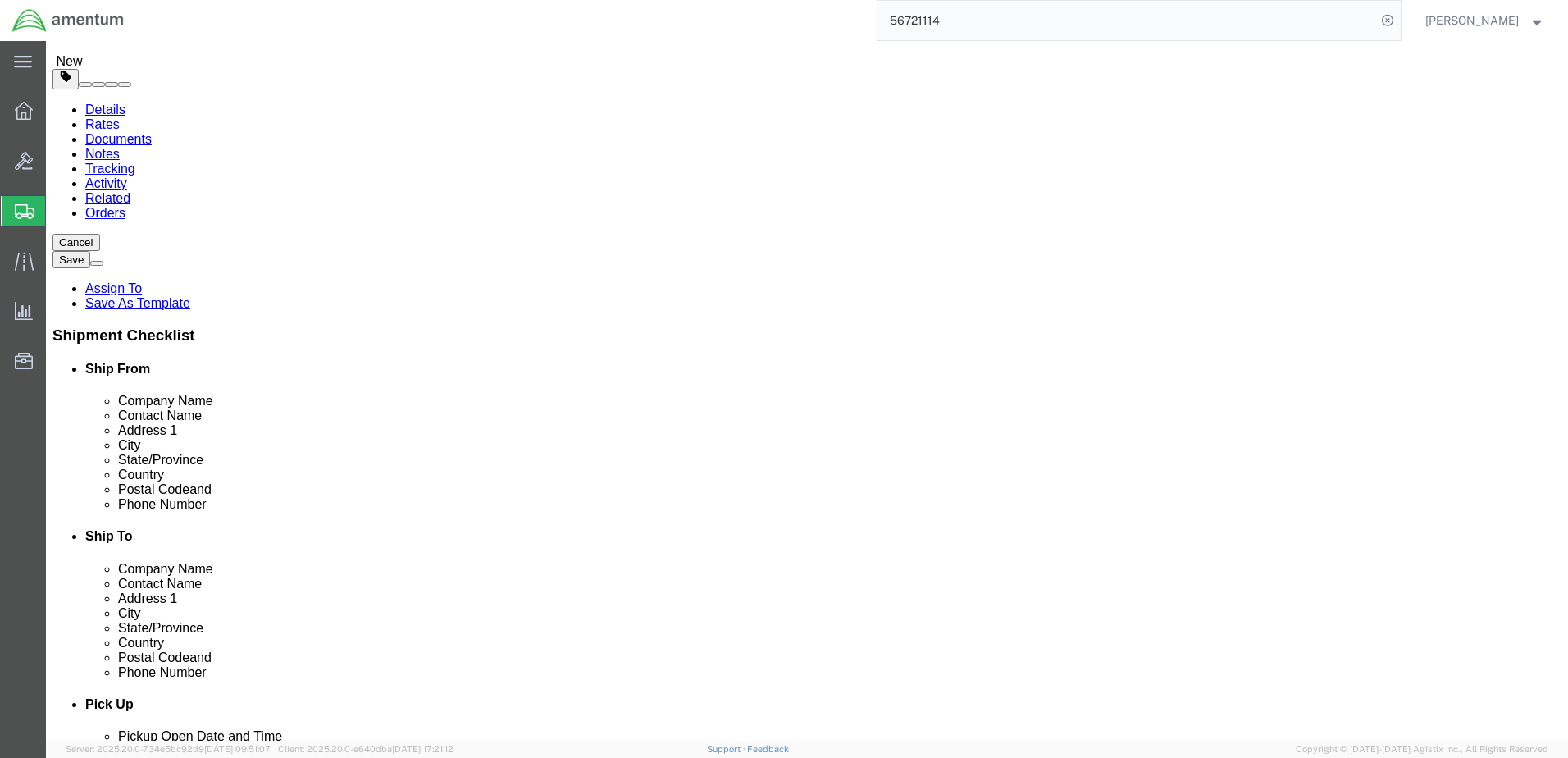
click div "Vendor Location"
click div "Hold at Location"
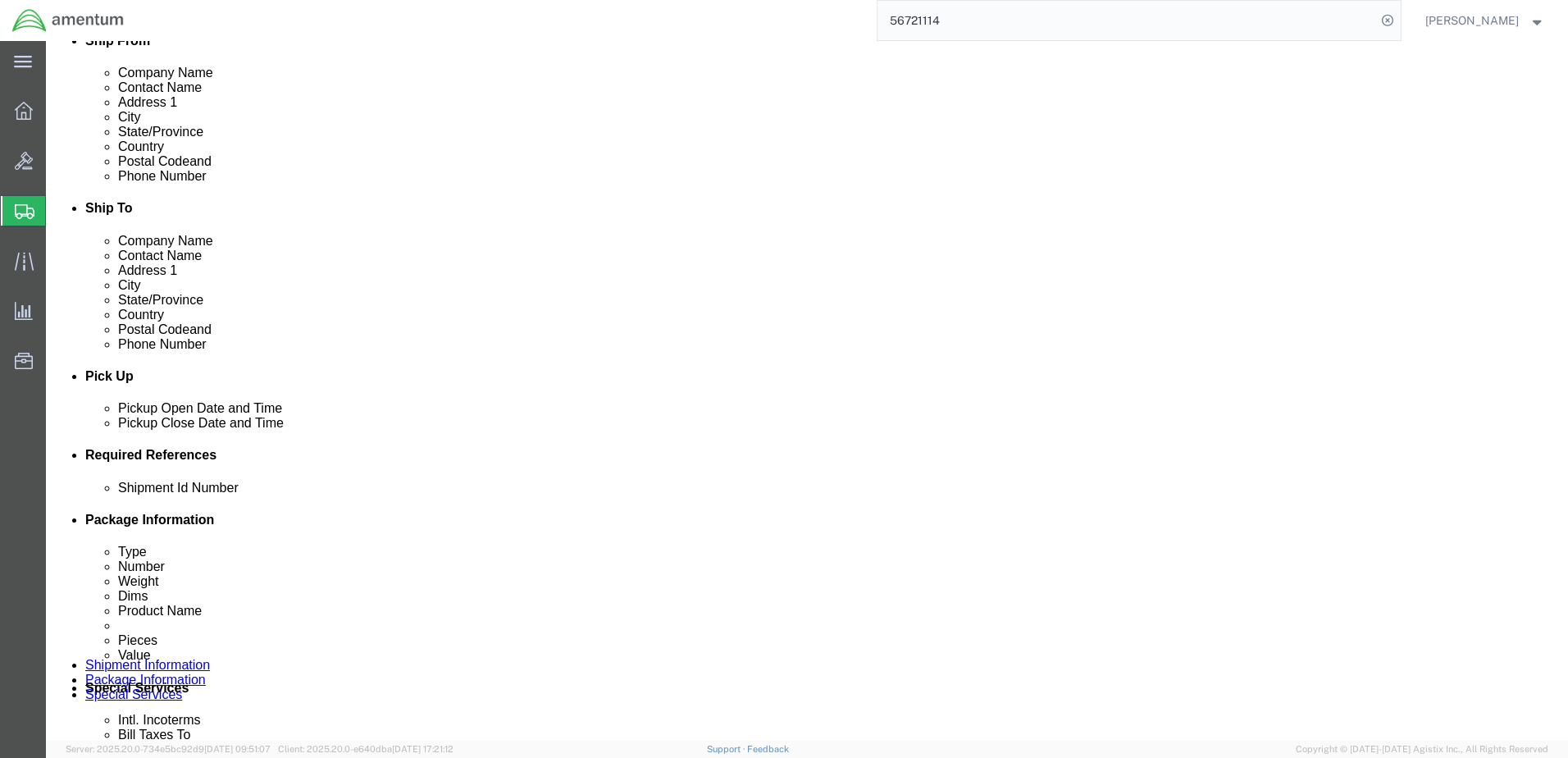
scroll to position [492, 0]
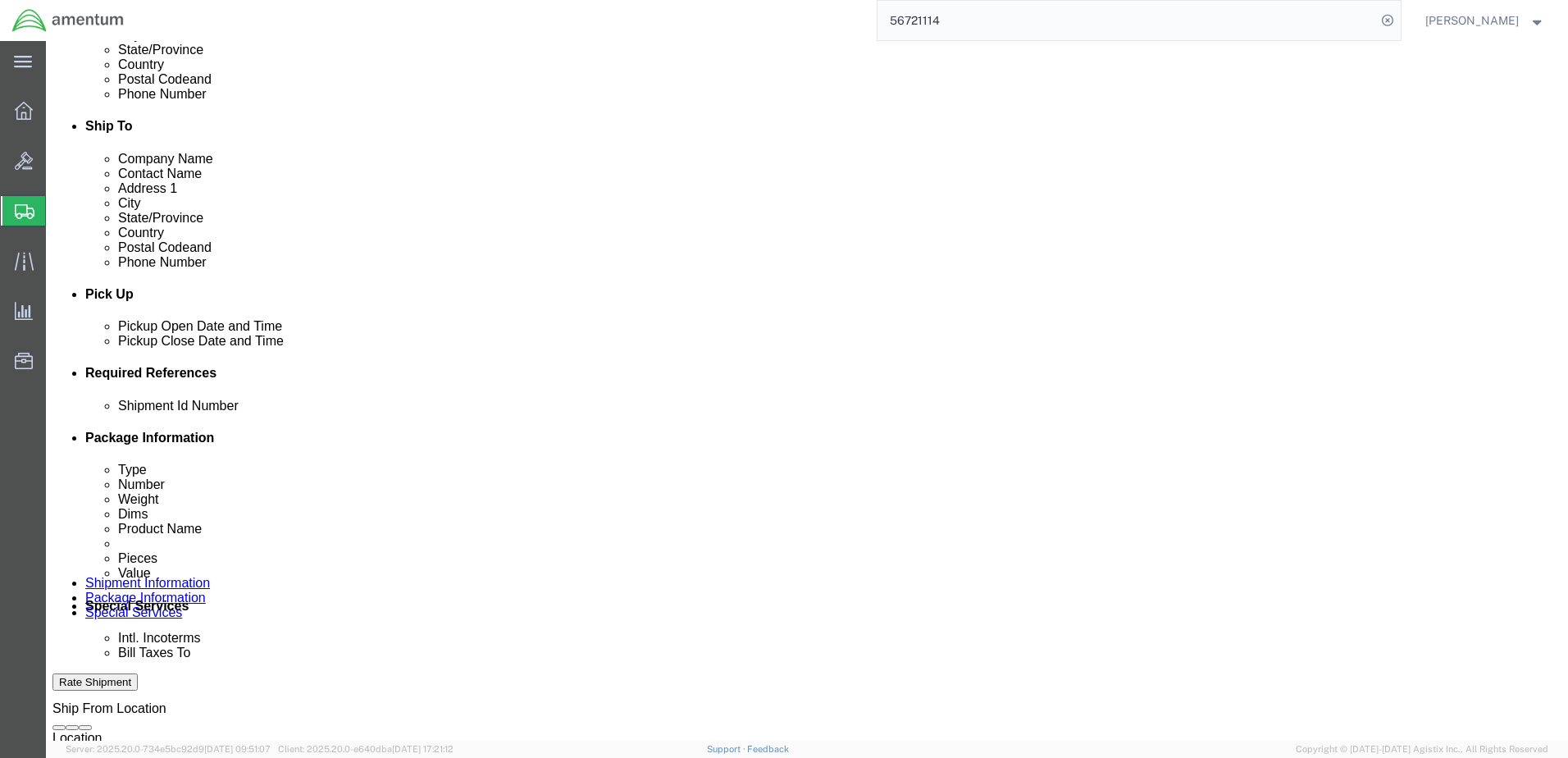
click select "Select Buyer Cost Center Department Operations Number Order Number Sales Person"
select select "COSTCENTER"
click select "Select Buyer Cost Center Department Operations Number Order Number Sales Person"
type input "6118.04.03.2219.000.ELP.0000"
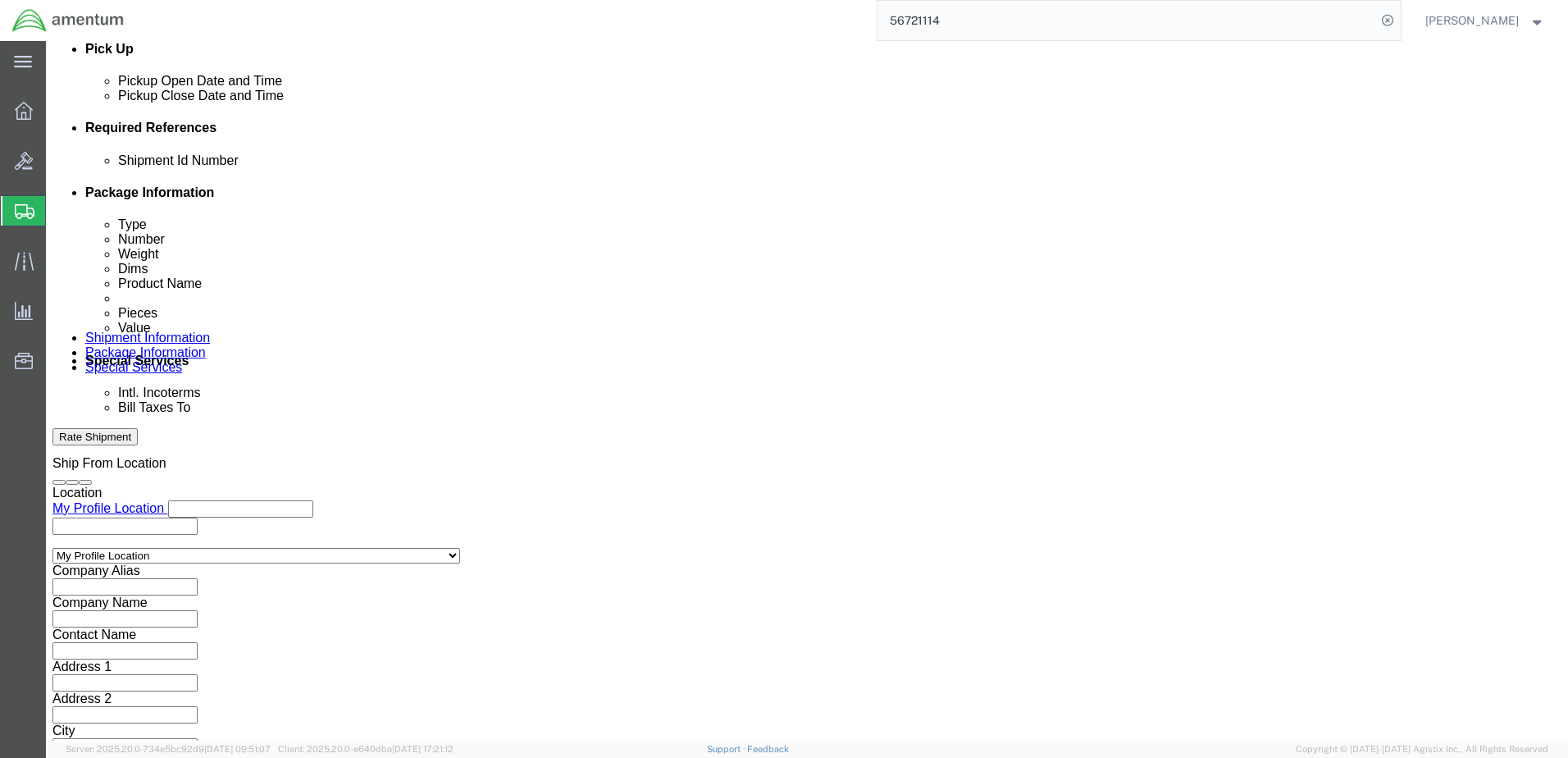
scroll to position [738, 0]
click input "text"
type input "[PERSON_NAME][EMAIL_ADDRESS][PERSON_NAME][DOMAIN_NAME]"
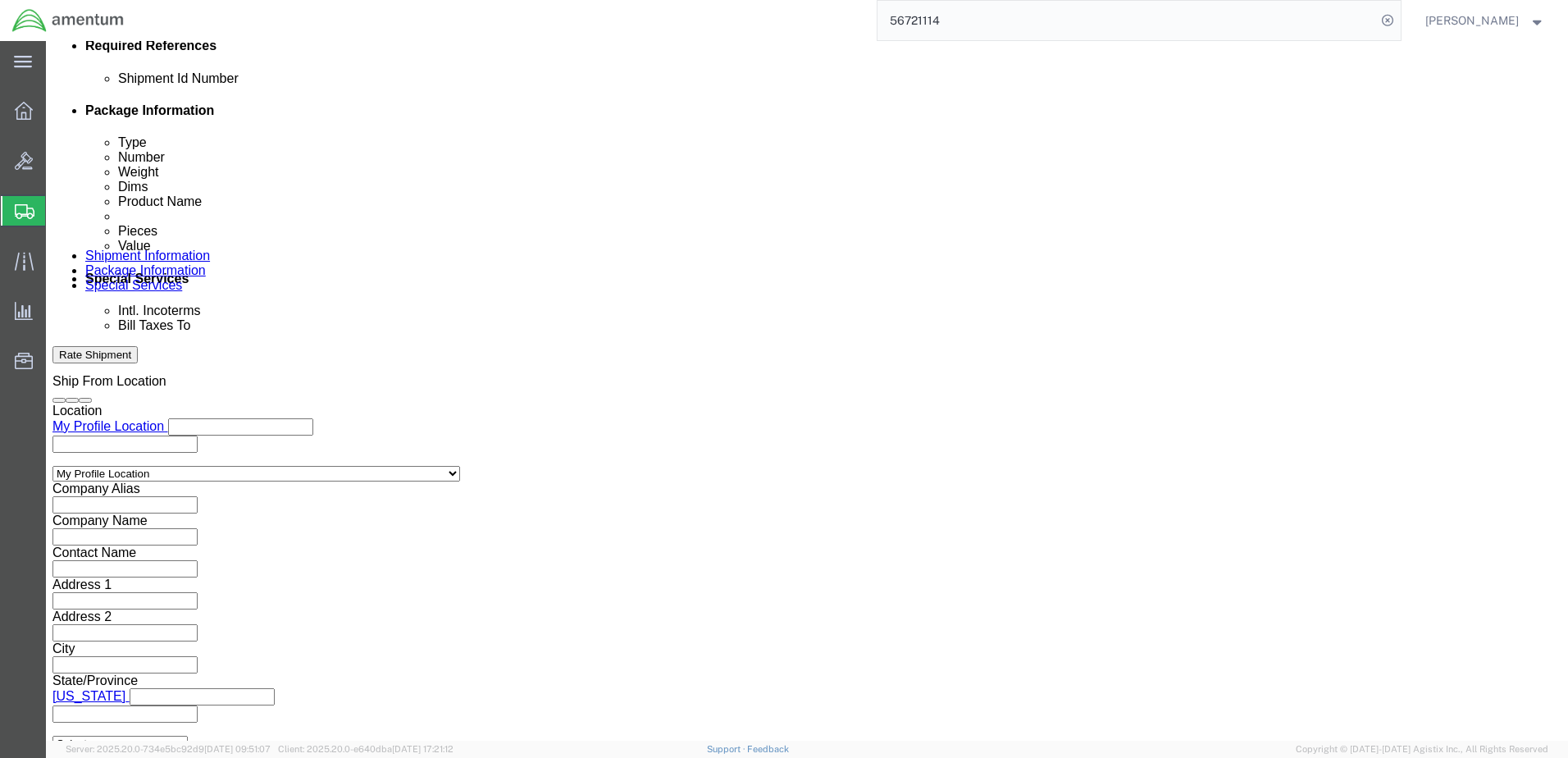
scroll to position [820, 0]
type input "[PERSON_NAME].[PERSON_NAME]"
type input "[PERSON_NAME][EMAIL_ADDRESS][PERSON_NAME][DOMAIN_NAME]"
type input "[PERSON_NAME][EMAIL_ADDRESS][PERSON_NAME][DOMAIN_NAME],[PERSON_NAME][DOMAIN_NAM…"
type input "[EMAIL_ADDRESS][DOMAIN_NAME]"
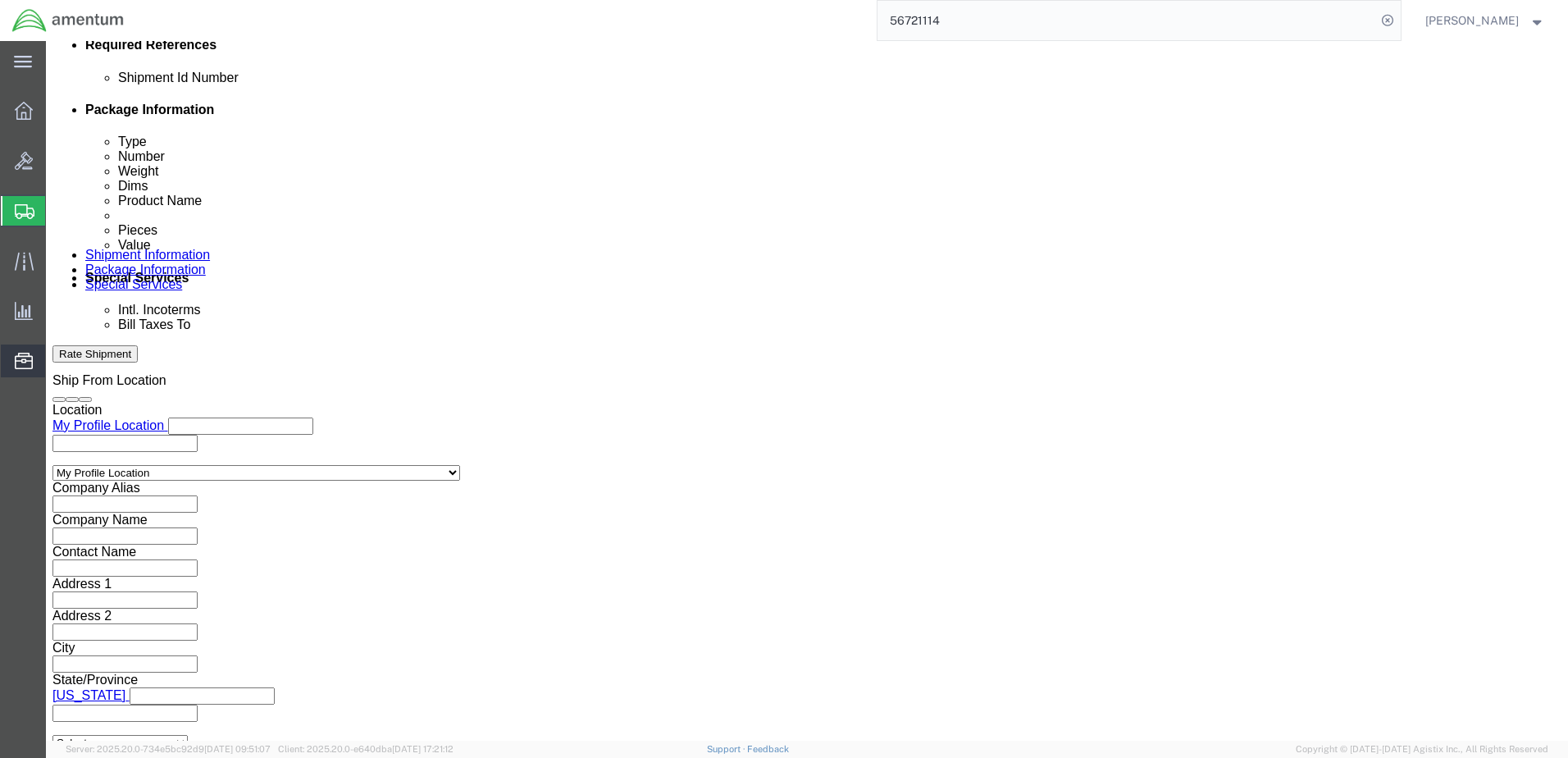
type input "[PERSON_NAME][EMAIL_ADDRESS][PERSON_NAME][DOMAIN_NAME],[PERSON_NAME][DOMAIN_NAM…"
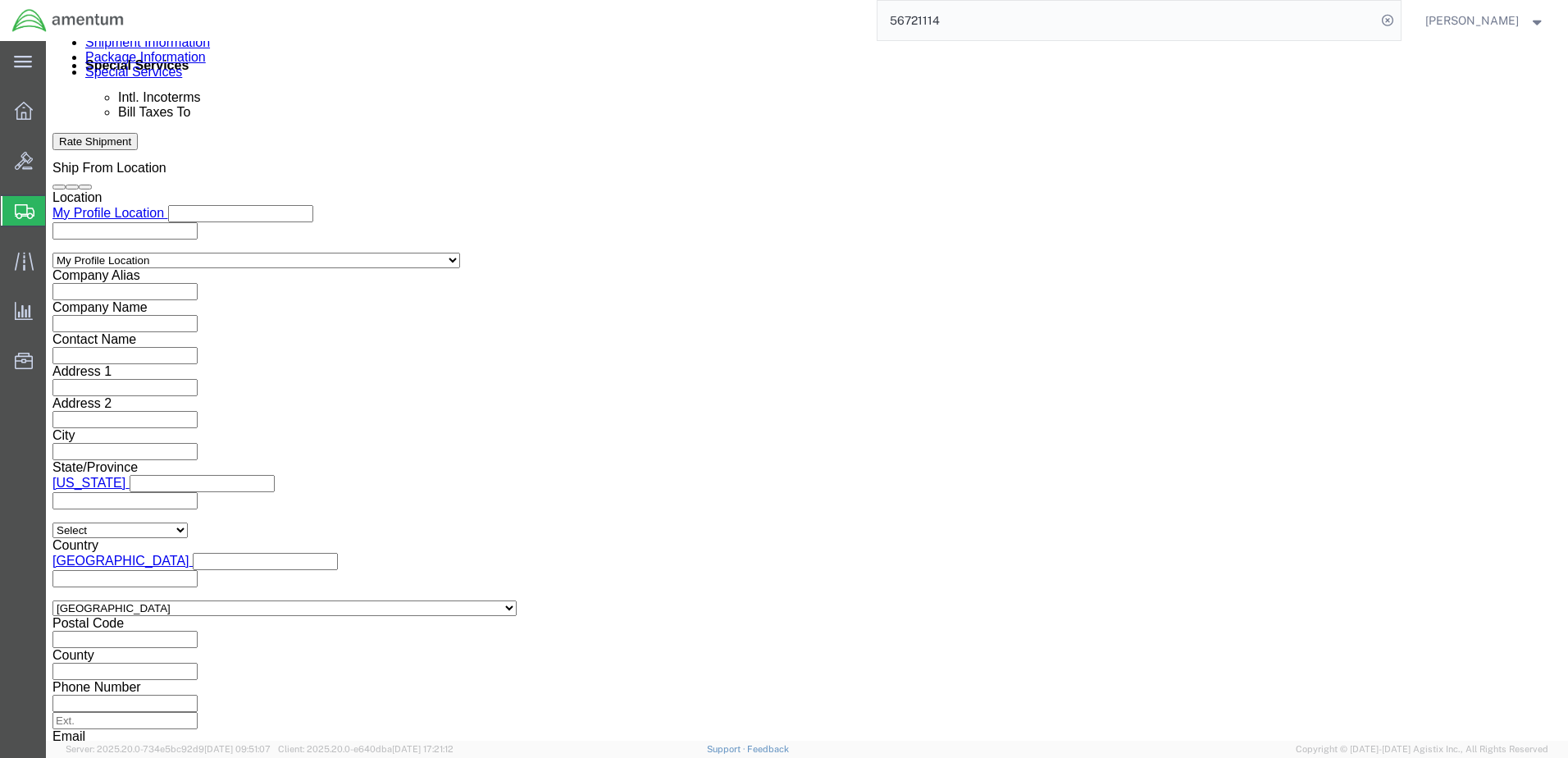
scroll to position [984, 0]
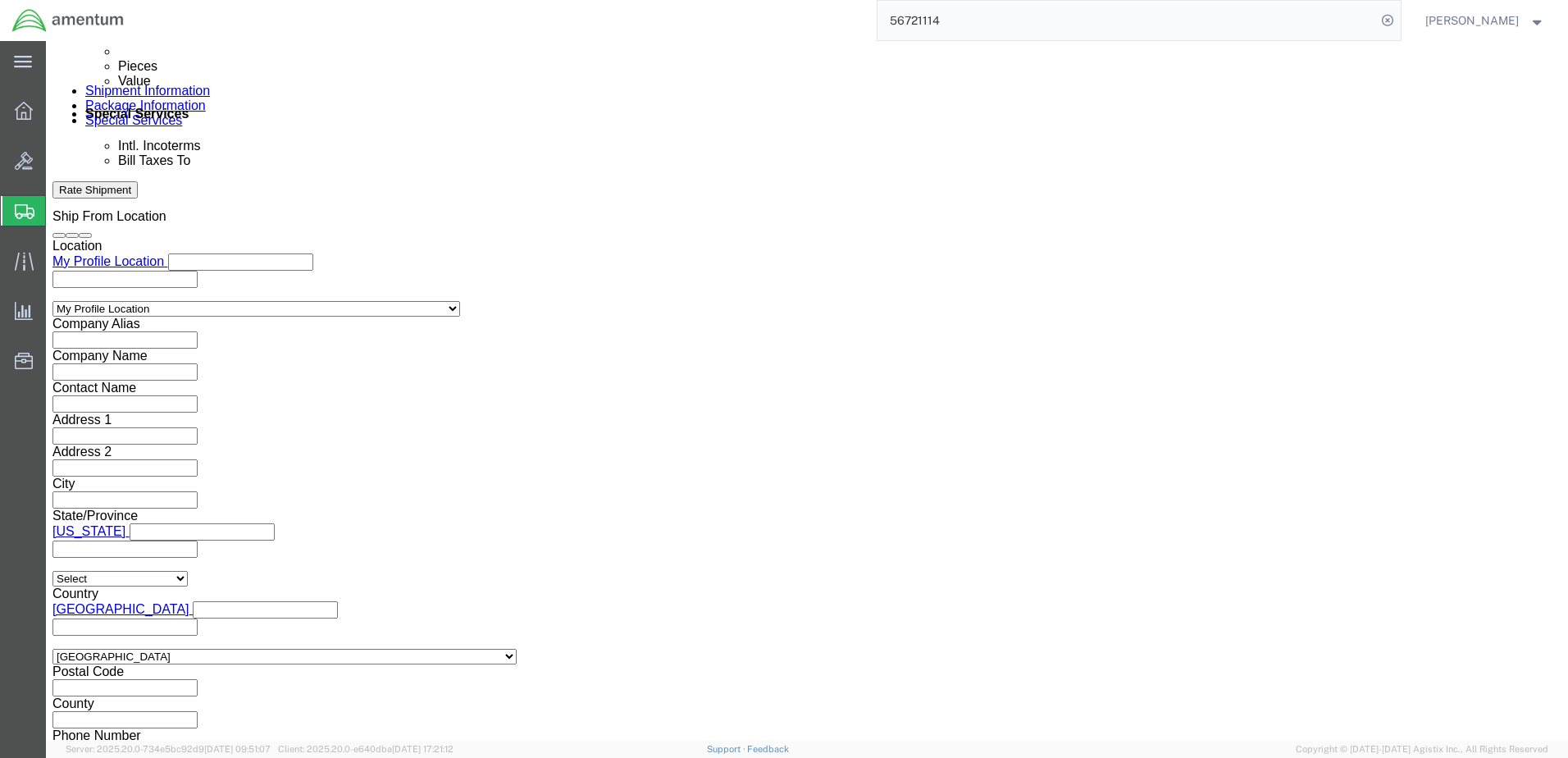
click span
click ul "[PERSON_NAME][EMAIL_ADDRESS][PERSON_NAME][DOMAIN_NAME] (new) [PERSON_NAME][EMAI…"
type input "[PERSON_NAME].N"
type input "[PERSON_NAME][EMAIL_ADDRESS][PERSON_NAME][DOMAIN_NAME],[PERSON_NAME][DOMAIN_NAM…"
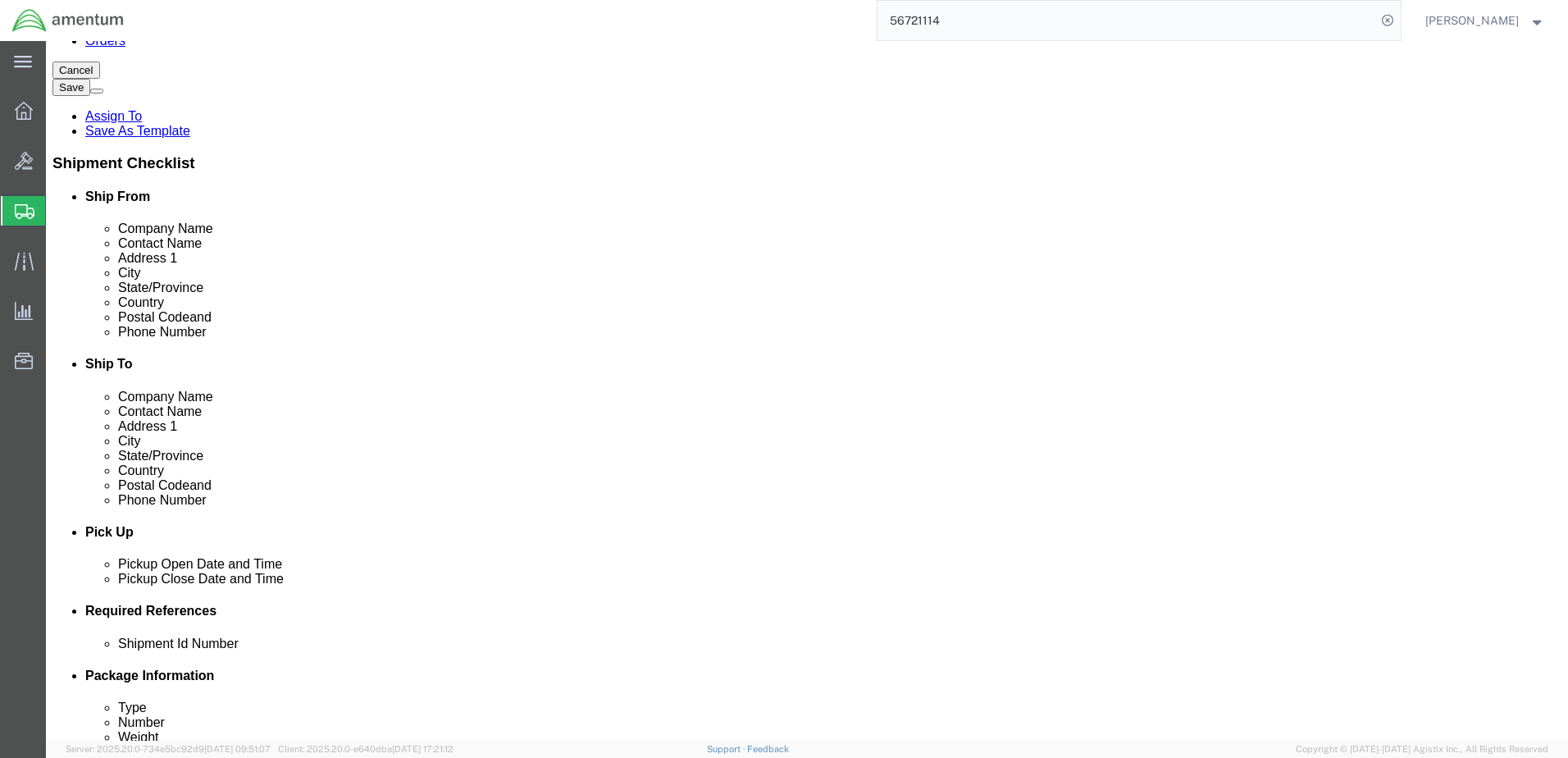
scroll to position [0, 0]
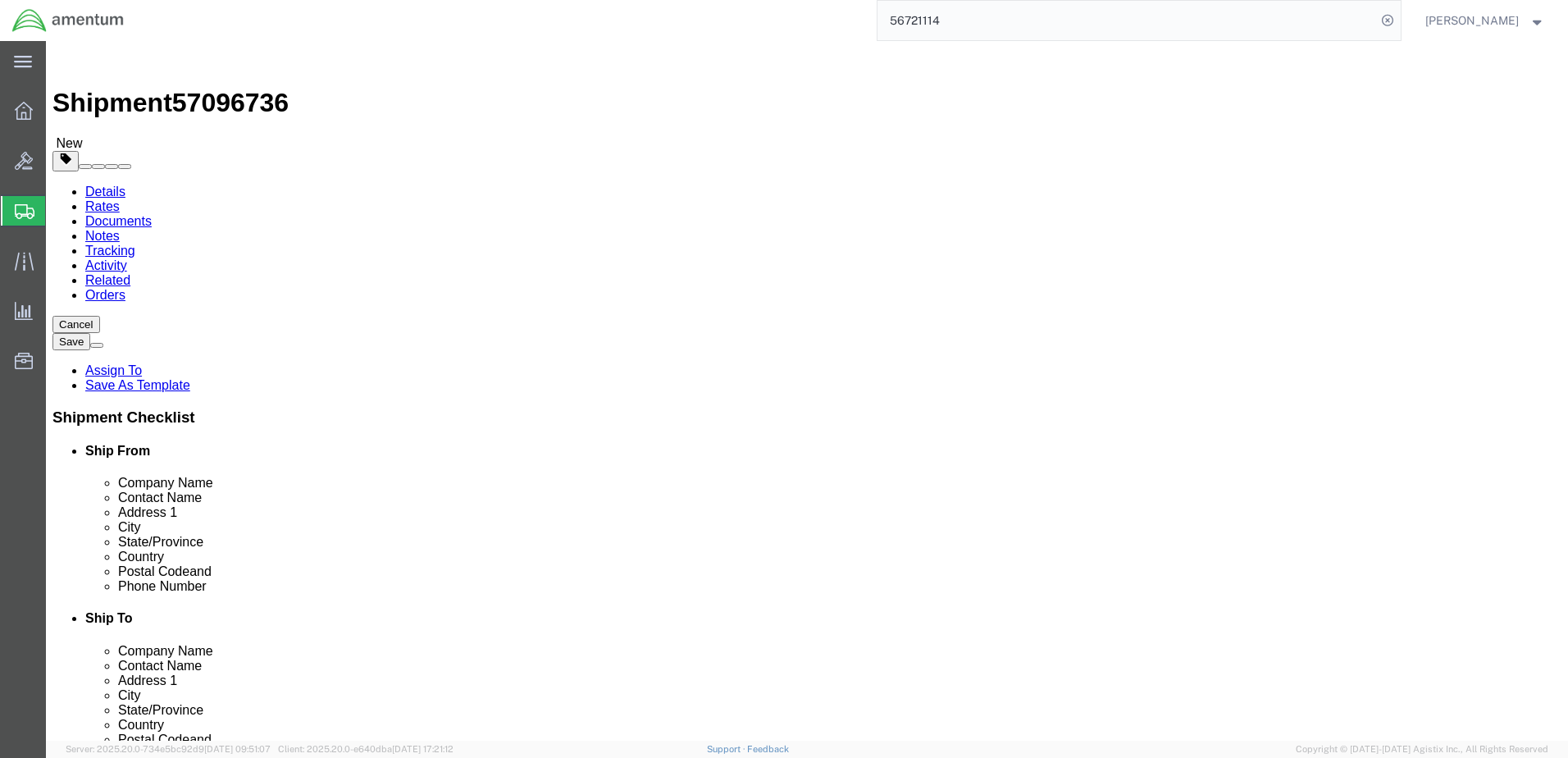
click select "Select FedEx Freight UPS FedEx Express DHL"
select select "5"
click select "Select FedEx Freight UPS FedEx Express DHL"
type input "[PERSON_NAME]"
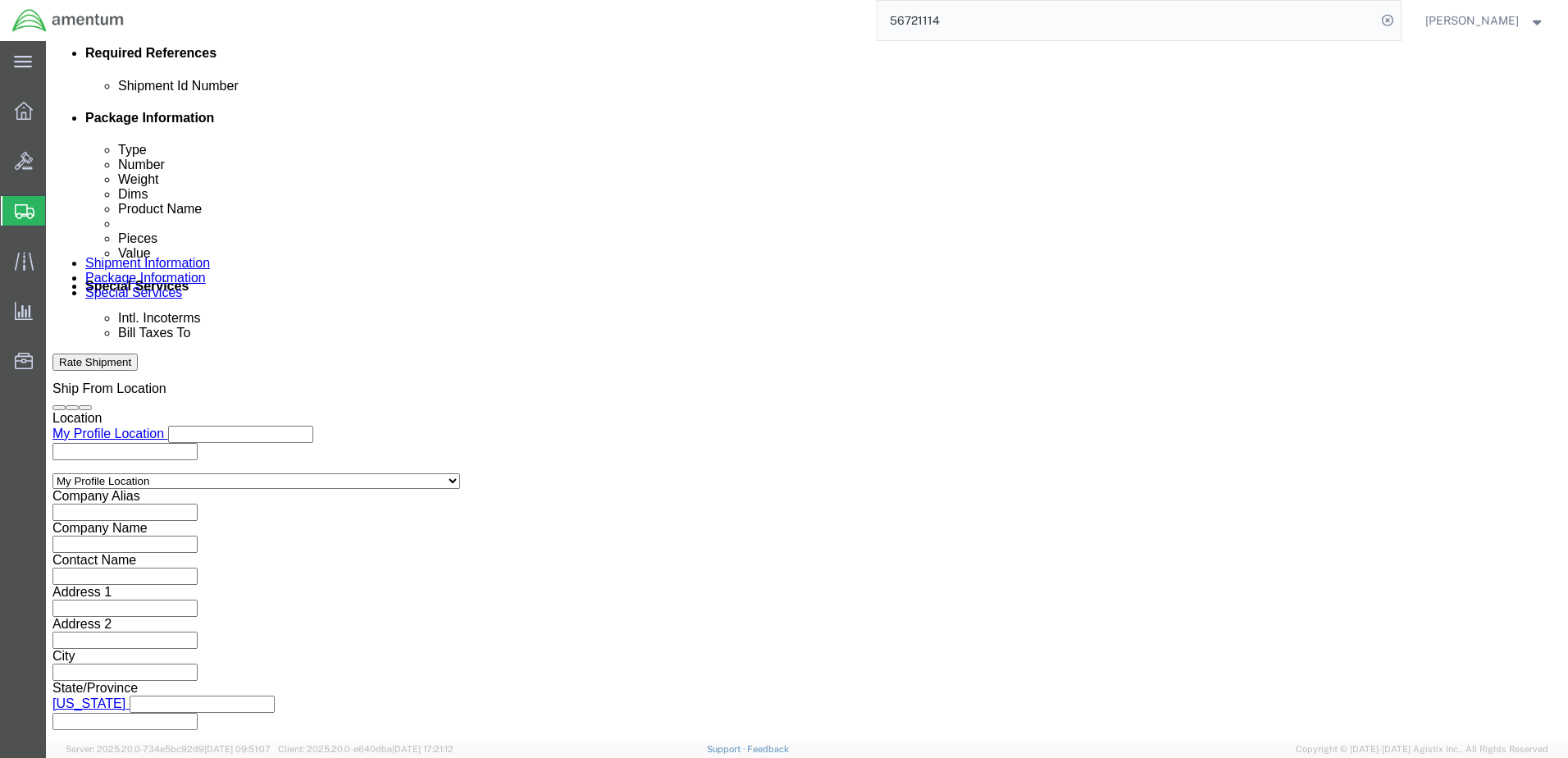
scroll to position [820, 0]
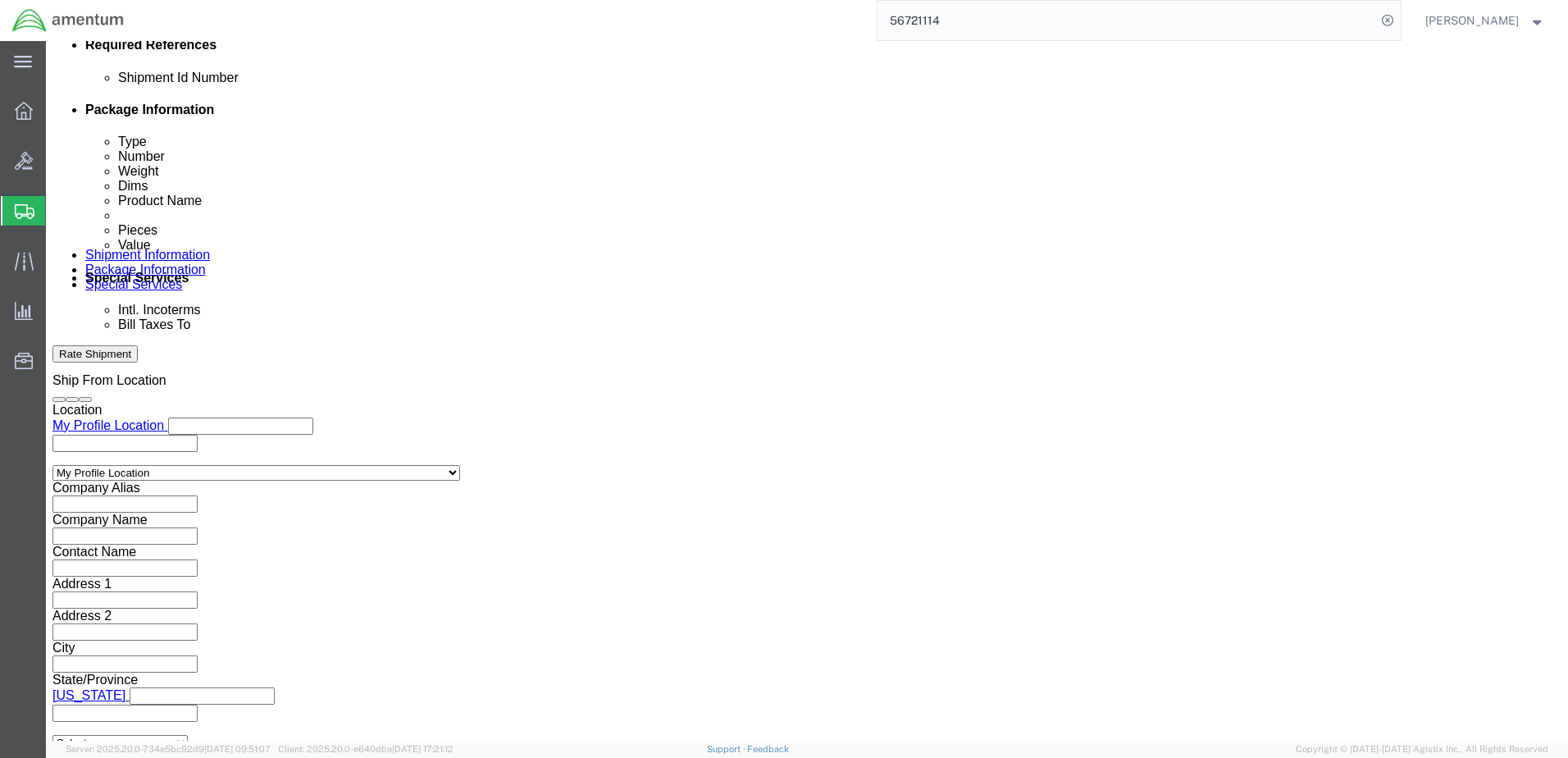
click button "Rate Shipment"
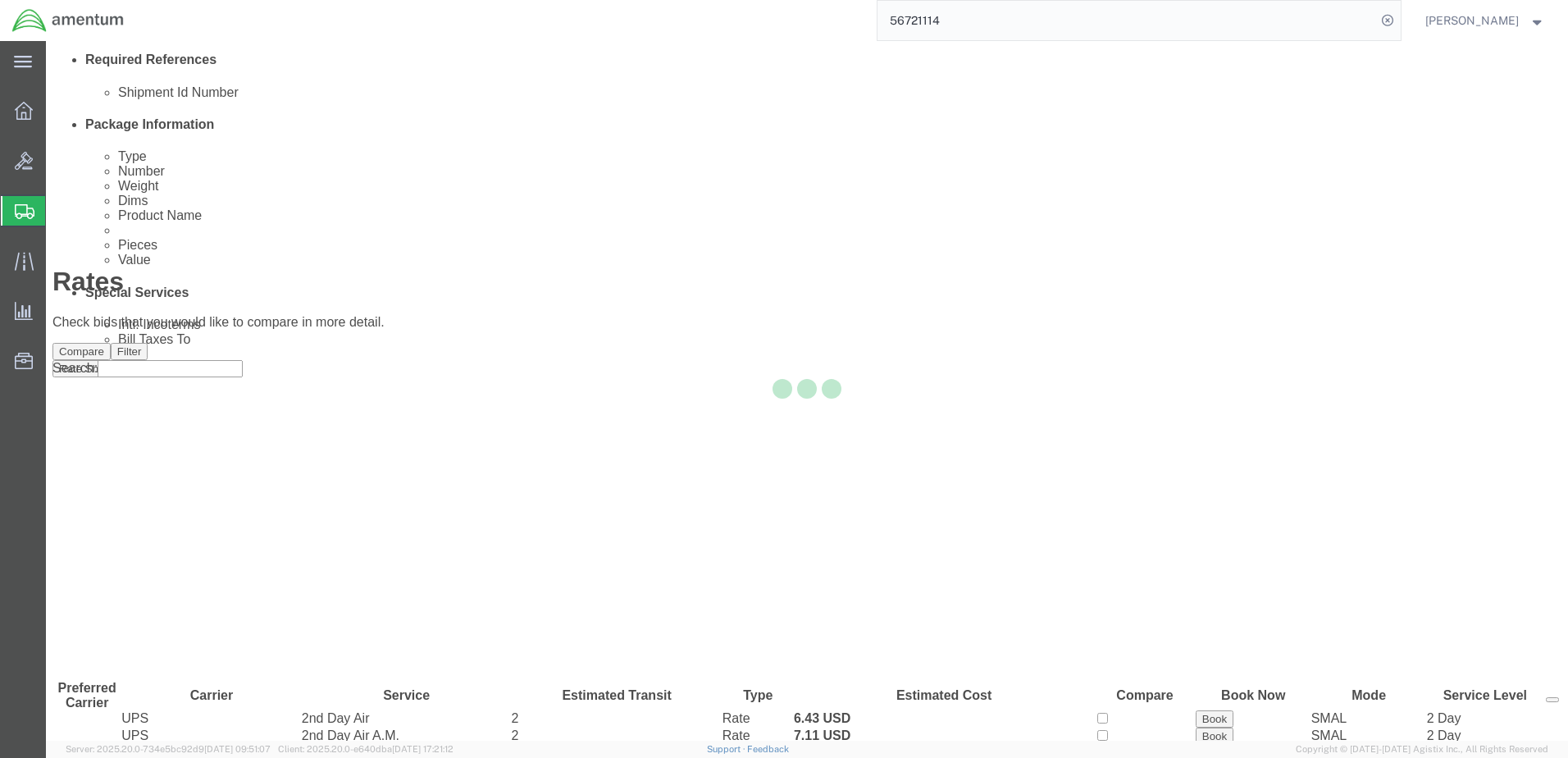
scroll to position [0, 0]
